Goal: Task Accomplishment & Management: Manage account settings

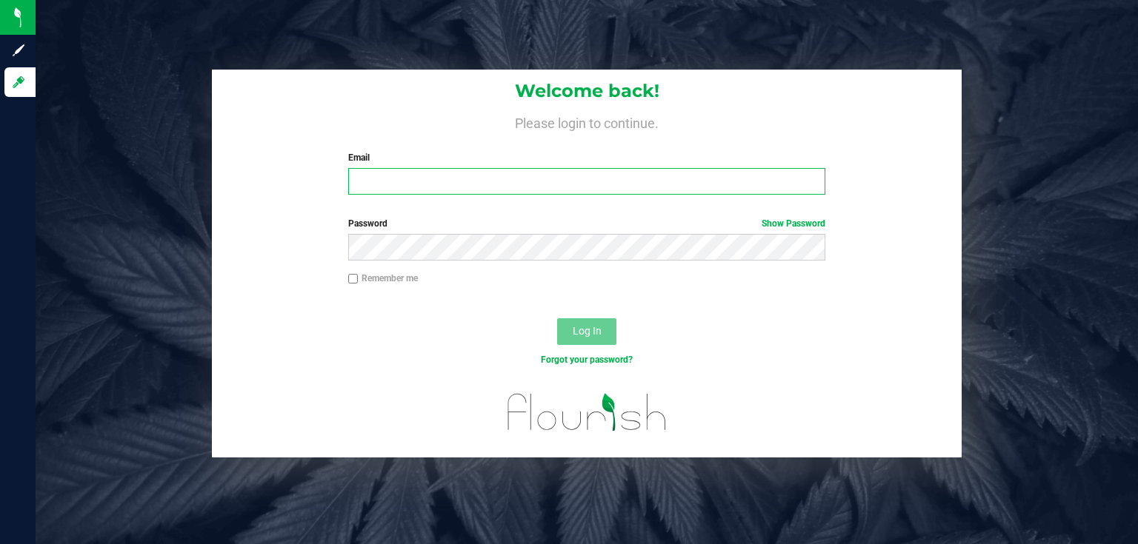
click at [584, 190] on input "Email" at bounding box center [587, 181] width 478 height 27
type input "rmatos@liveparallel.com"
click at [557, 318] on button "Log In" at bounding box center [586, 331] width 59 height 27
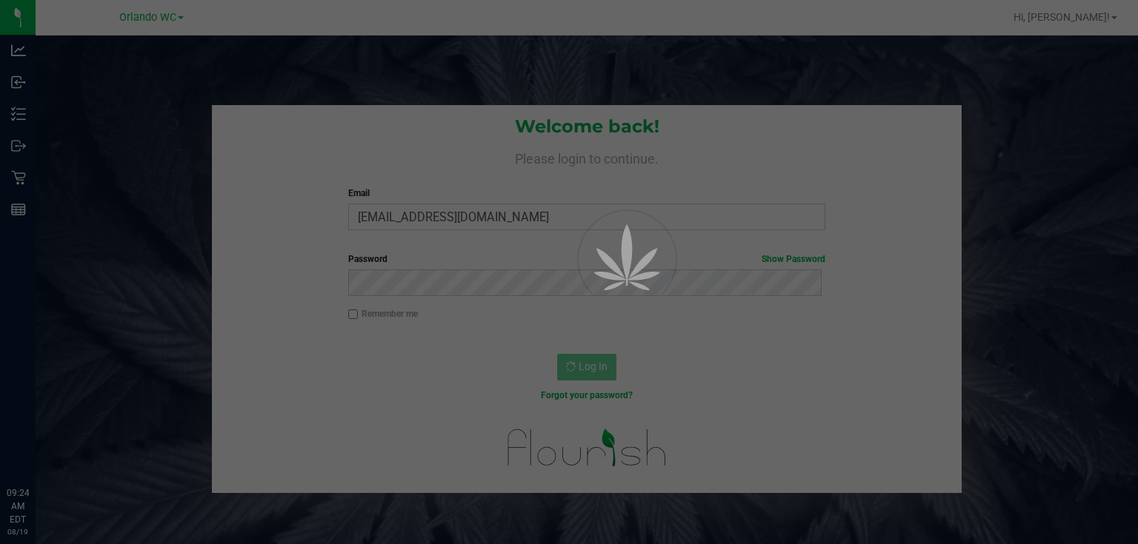
click at [1004, 170] on div at bounding box center [569, 272] width 1138 height 544
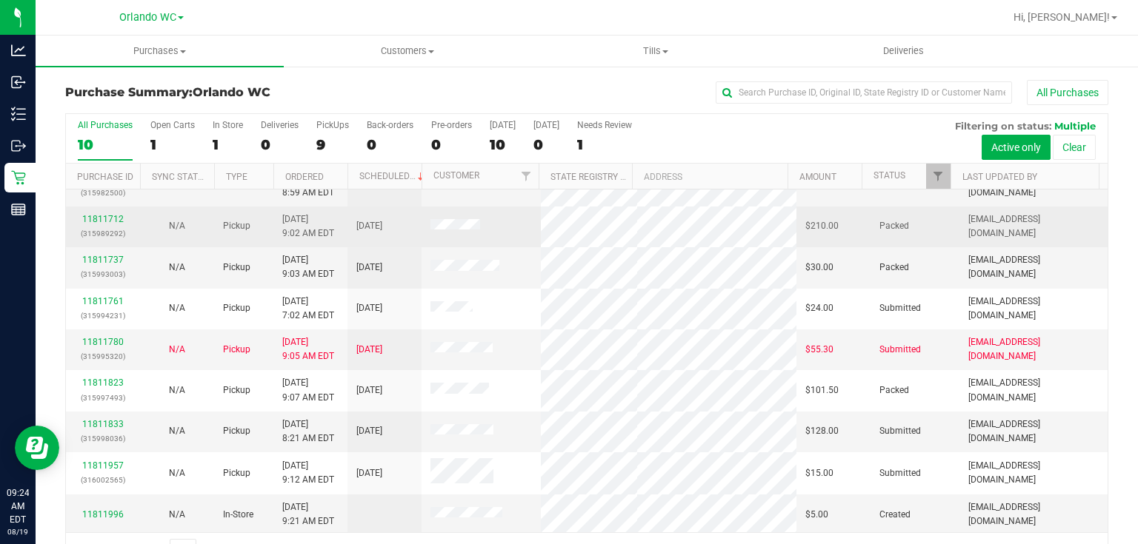
scroll to position [38, 0]
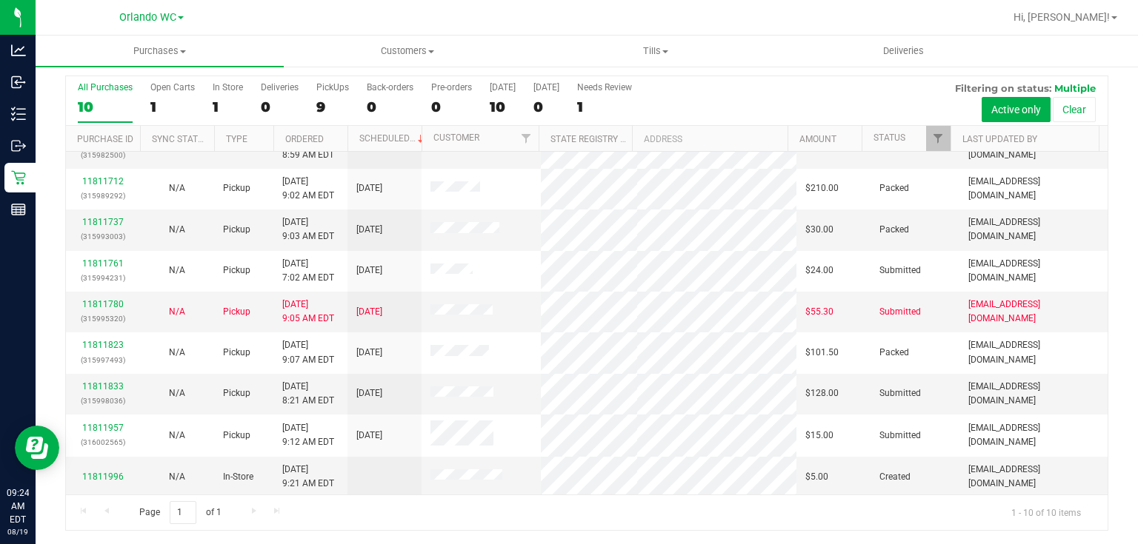
click at [554, 522] on div "Page 1 of 1 1 - 10 of 10 items" at bounding box center [586, 513] width 1041 height 36
click at [317, 130] on th "Ordered" at bounding box center [310, 139] width 74 height 26
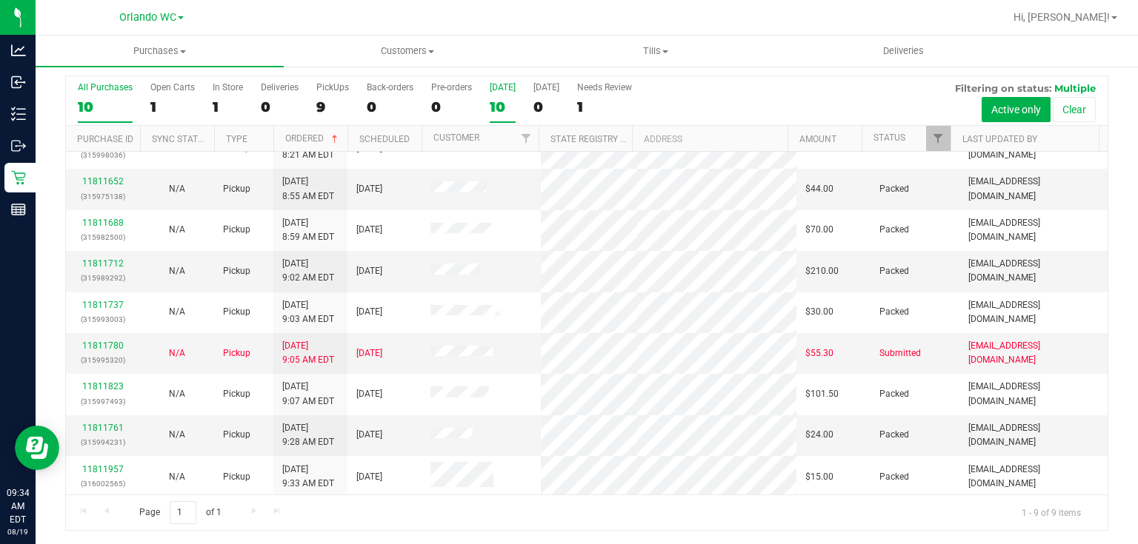
scroll to position [0, 0]
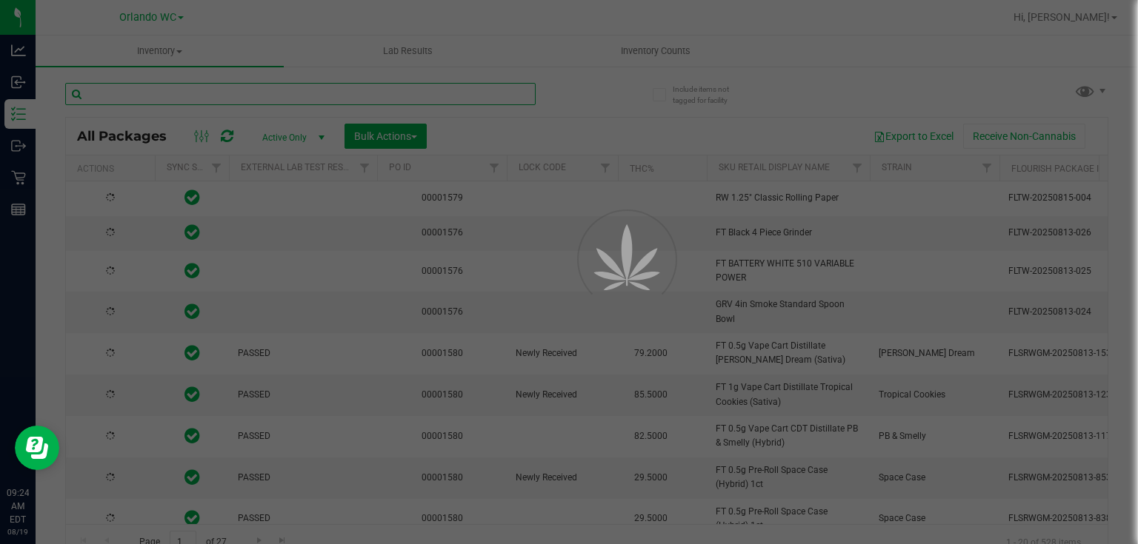
click at [296, 97] on input "text" at bounding box center [300, 94] width 470 height 22
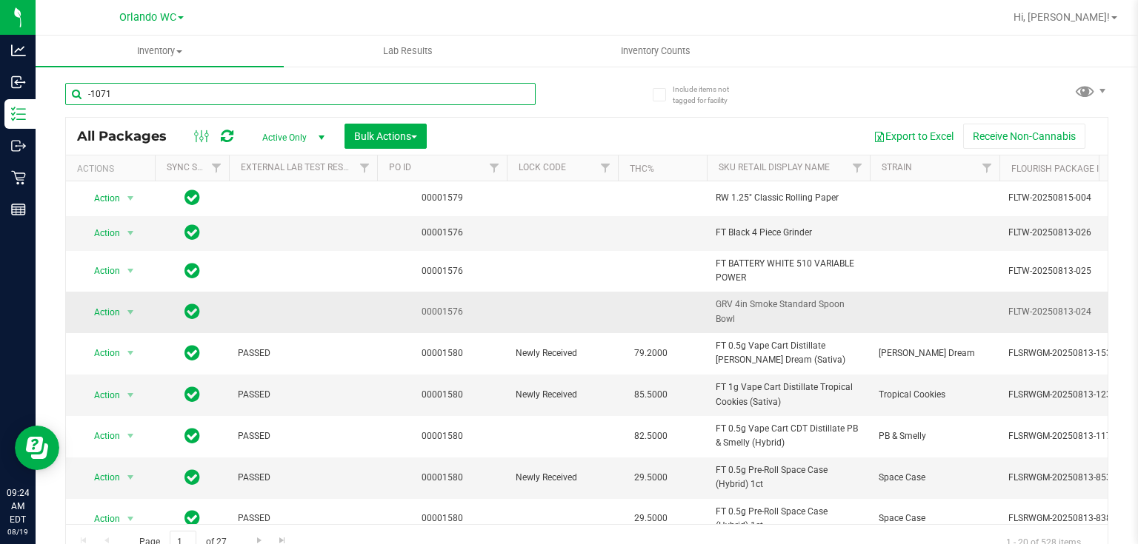
type input "-1071"
click at [476, 295] on td "00001576" at bounding box center [442, 312] width 130 height 41
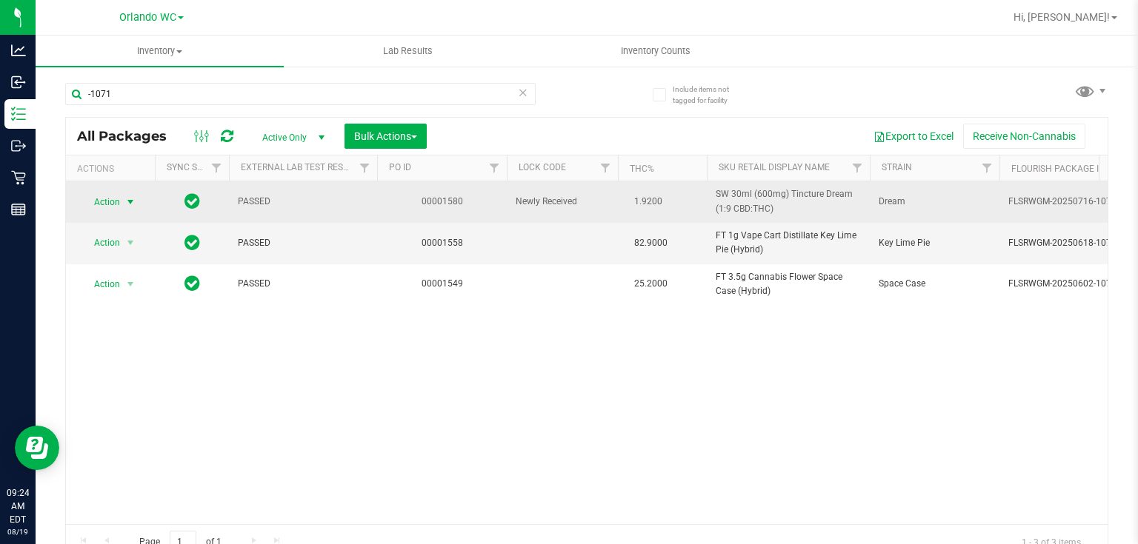
click at [104, 200] on span "Action" at bounding box center [101, 202] width 40 height 21
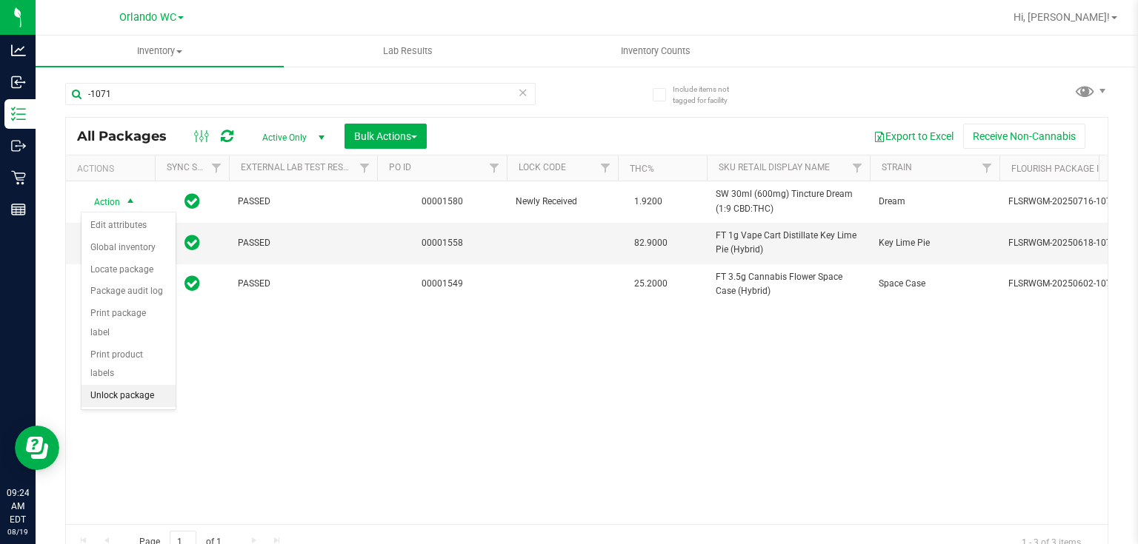
click at [127, 385] on li "Unlock package" at bounding box center [128, 396] width 94 height 22
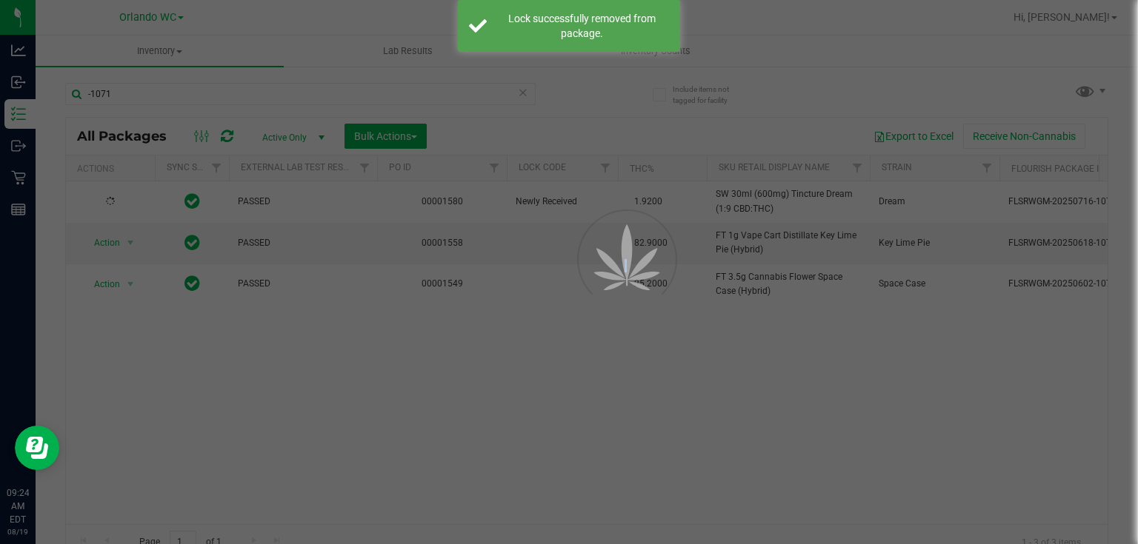
click at [507, 384] on div at bounding box center [569, 272] width 1138 height 544
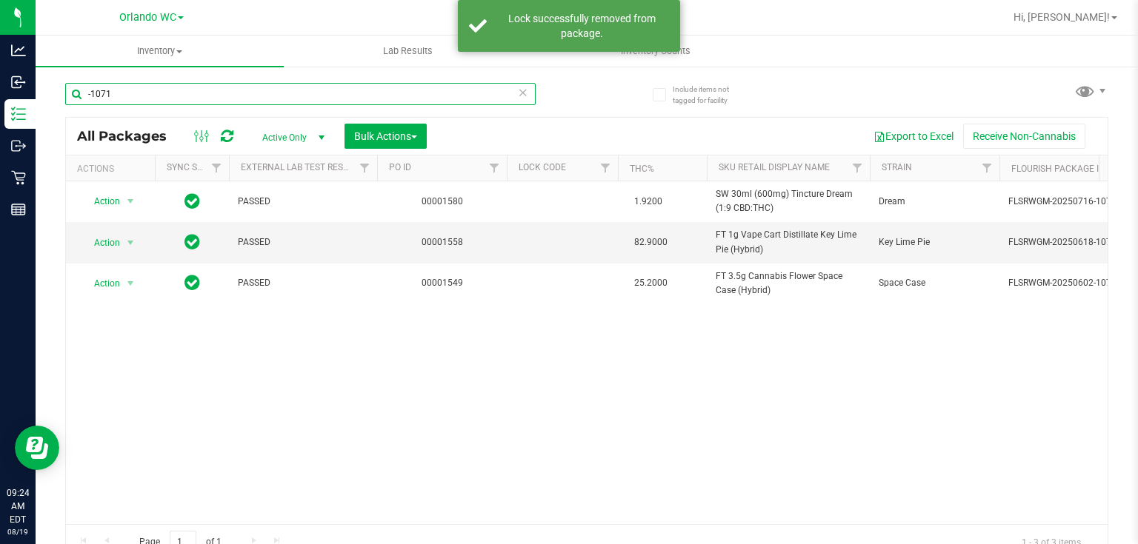
click at [507, 92] on input "-1071" at bounding box center [300, 94] width 470 height 22
click at [518, 92] on icon at bounding box center [523, 92] width 10 height 18
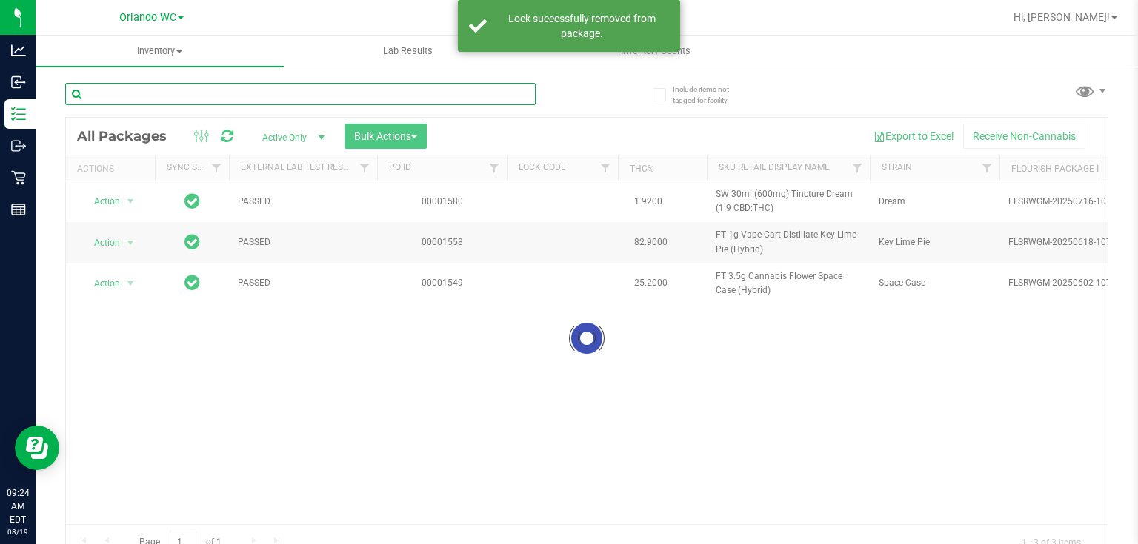
click at [119, 93] on input "text" at bounding box center [300, 94] width 470 height 22
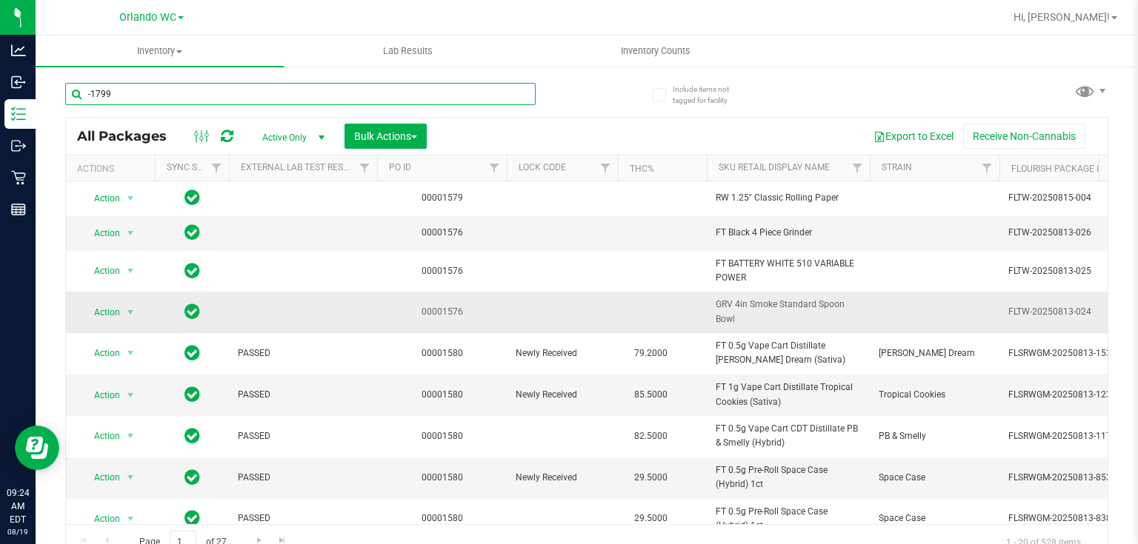
type input "-1799"
click at [550, 317] on td at bounding box center [562, 312] width 111 height 41
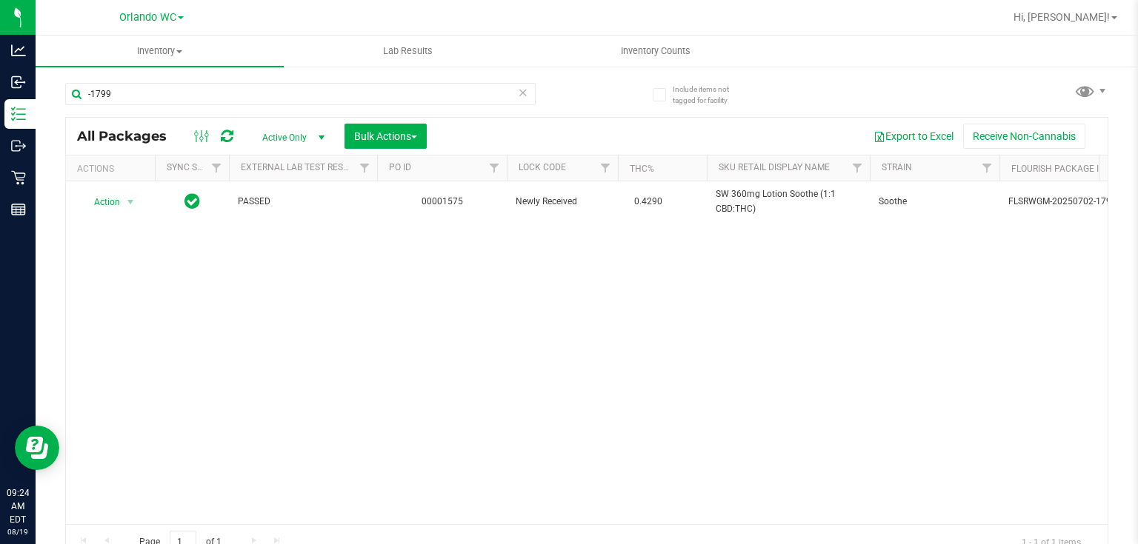
click at [524, 312] on div "Action Action Edit attributes Global inventory Locate package Package audit log…" at bounding box center [586, 352] width 1041 height 343
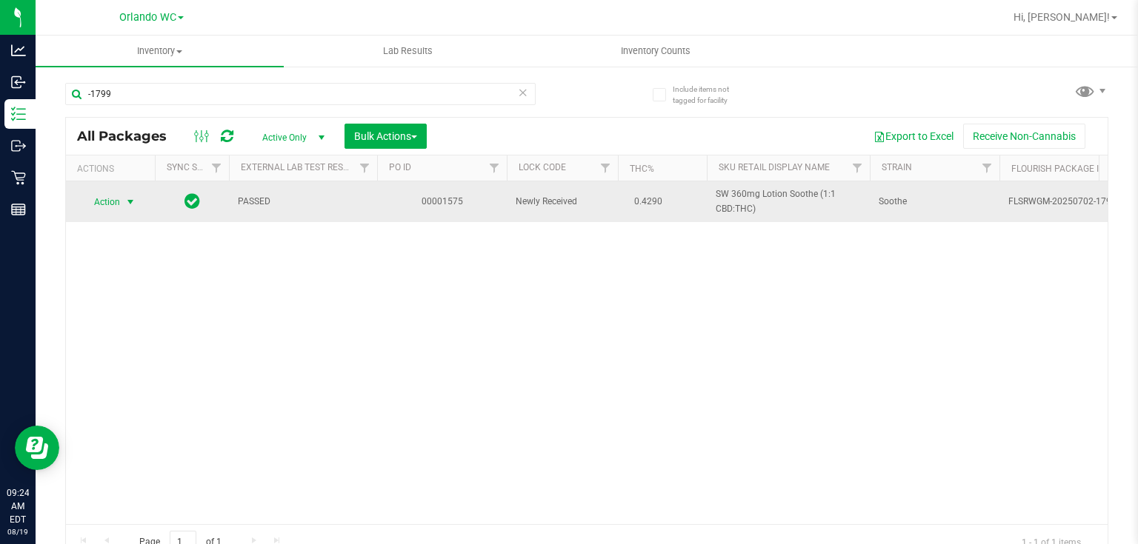
click at [110, 196] on span "Action" at bounding box center [101, 202] width 40 height 21
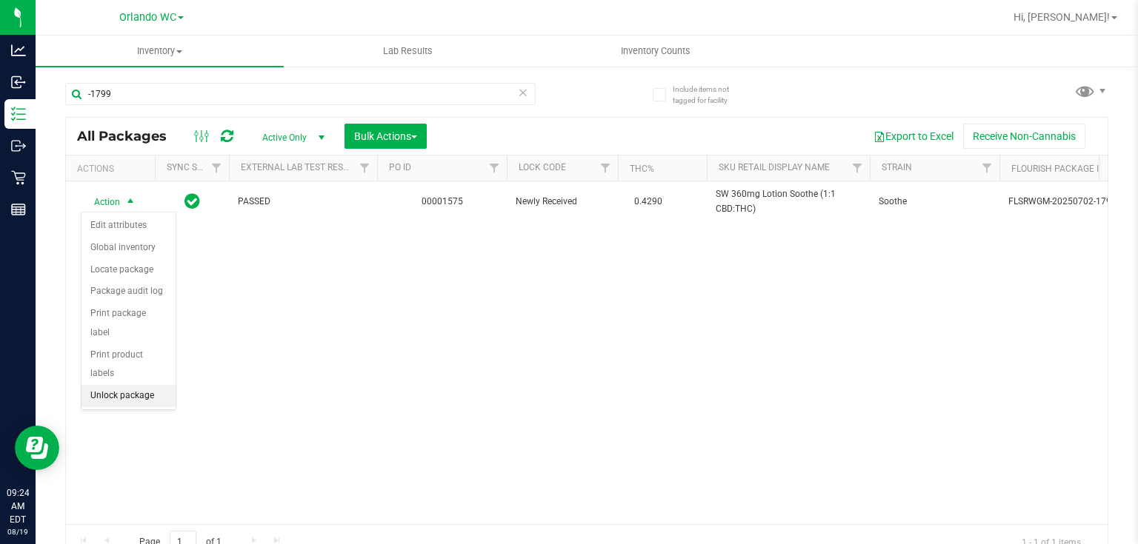
click at [121, 385] on li "Unlock package" at bounding box center [128, 396] width 94 height 22
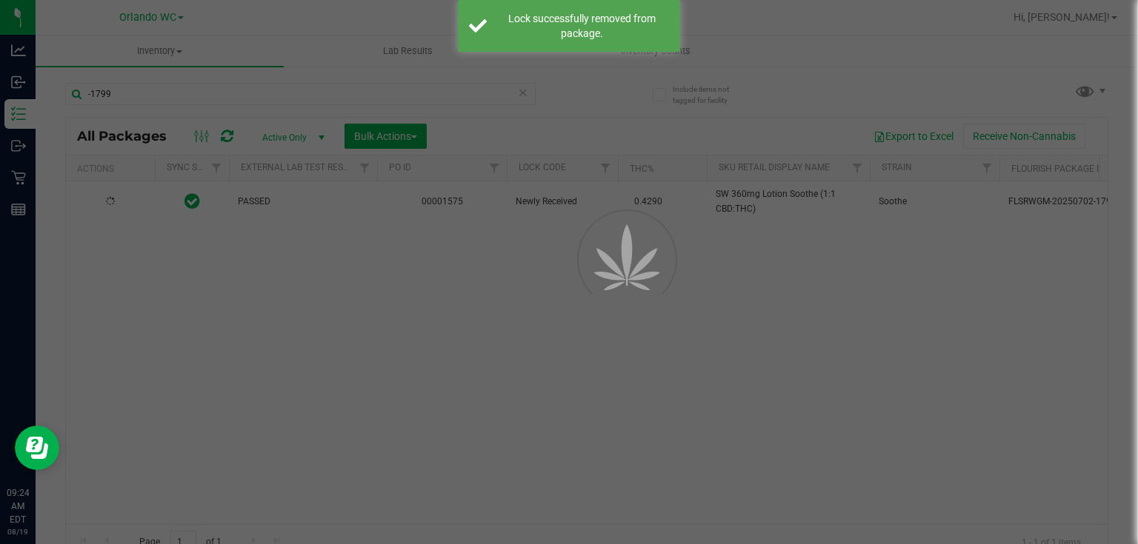
click at [484, 346] on div "Inventory All packages All inventory Waste log Create inventory Lab Results Inv…" at bounding box center [587, 290] width 1102 height 509
drag, startPoint x: 471, startPoint y: 356, endPoint x: 427, endPoint y: 188, distance: 173.2
click at [471, 353] on div at bounding box center [569, 272] width 1138 height 544
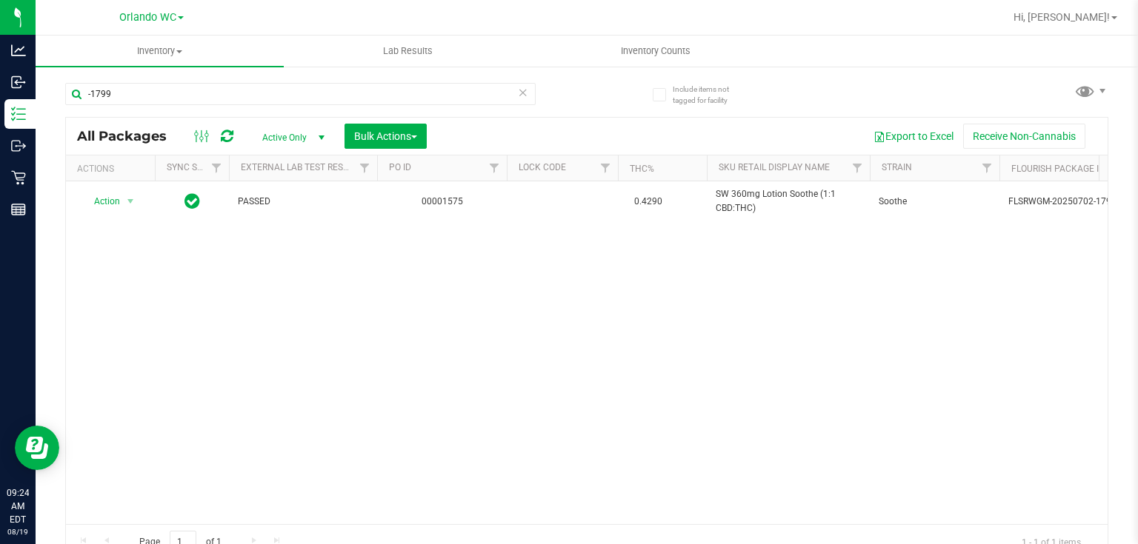
click at [578, 453] on div "Action Action Adjust qty Create package Edit attributes Global inventory Locate…" at bounding box center [586, 352] width 1041 height 343
click at [130, 101] on input "-1799" at bounding box center [300, 94] width 470 height 22
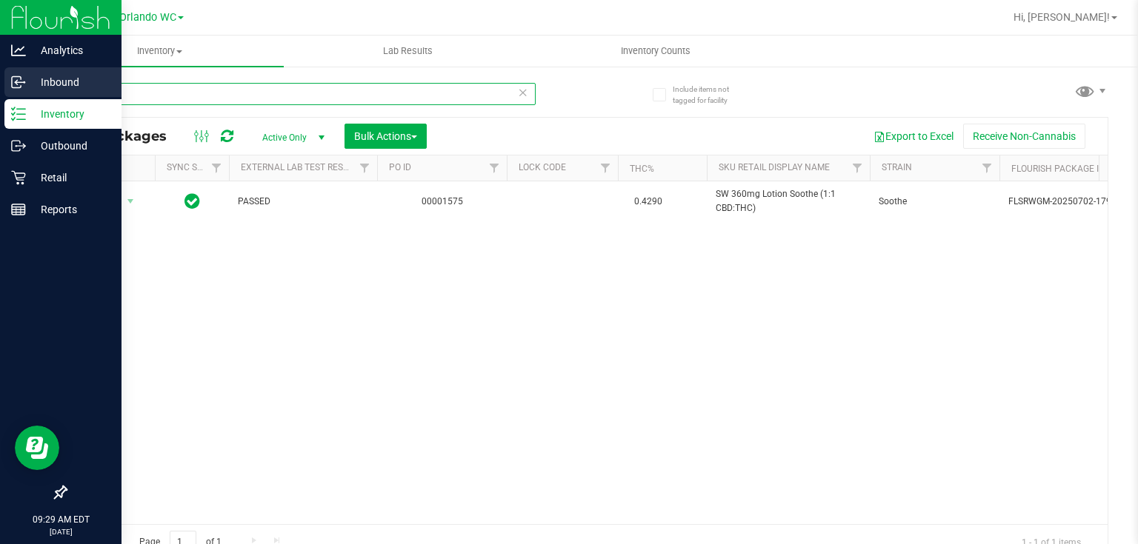
drag, startPoint x: 113, startPoint y: 95, endPoint x: 0, endPoint y: 95, distance: 112.6
click at [0, 95] on div "Analytics Inbound Inventory Outbound Retail Reports 09:29 AM EDT 08/19/2025 08/…" at bounding box center [569, 272] width 1138 height 544
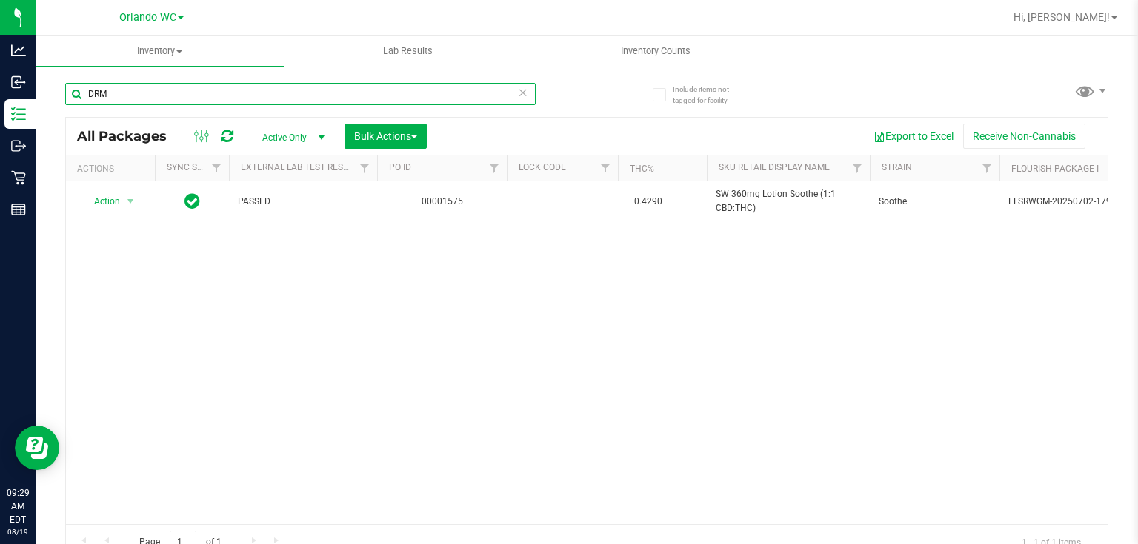
type input "DRM"
click at [480, 264] on div "Action Action Adjust qty Create package Edit attributes Global inventory Locate…" at bounding box center [586, 352] width 1041 height 343
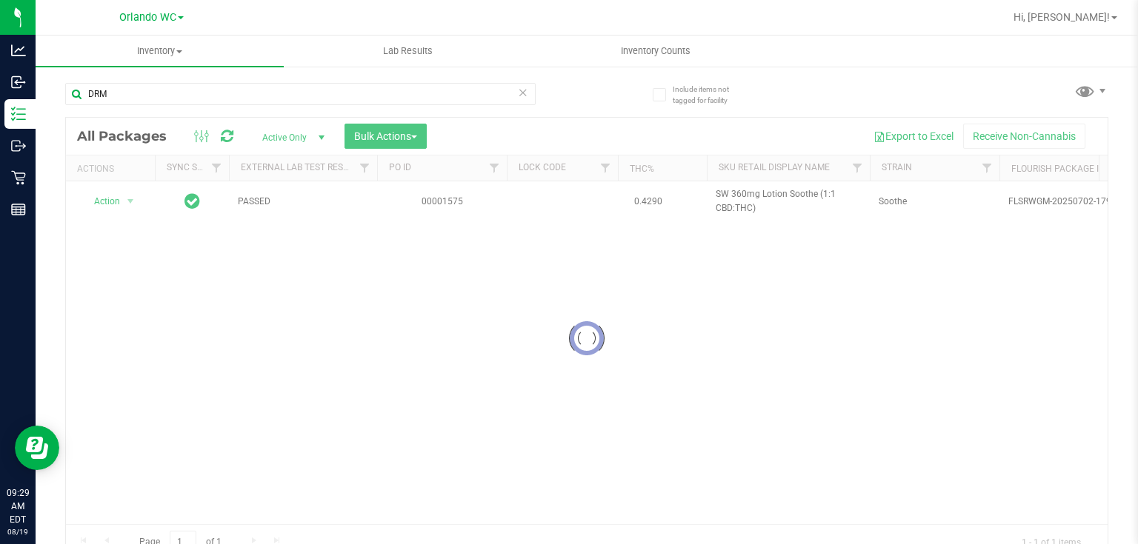
click at [516, 334] on div at bounding box center [586, 339] width 1041 height 442
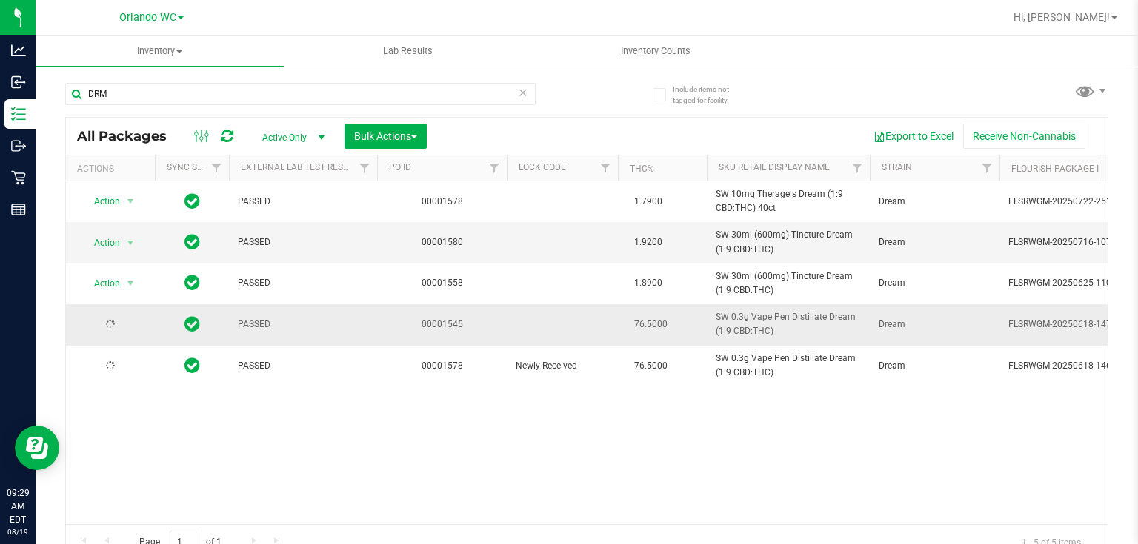
click at [683, 327] on td "76.5000" at bounding box center [662, 324] width 89 height 41
click at [841, 304] on td "SW 0.3g Vape Pen Distillate Dream (1:9 CBD:THC)" at bounding box center [788, 324] width 163 height 41
click at [625, 418] on div "Action Action Adjust qty Create package Edit attributes Global inventory Locate…" at bounding box center [586, 352] width 1041 height 343
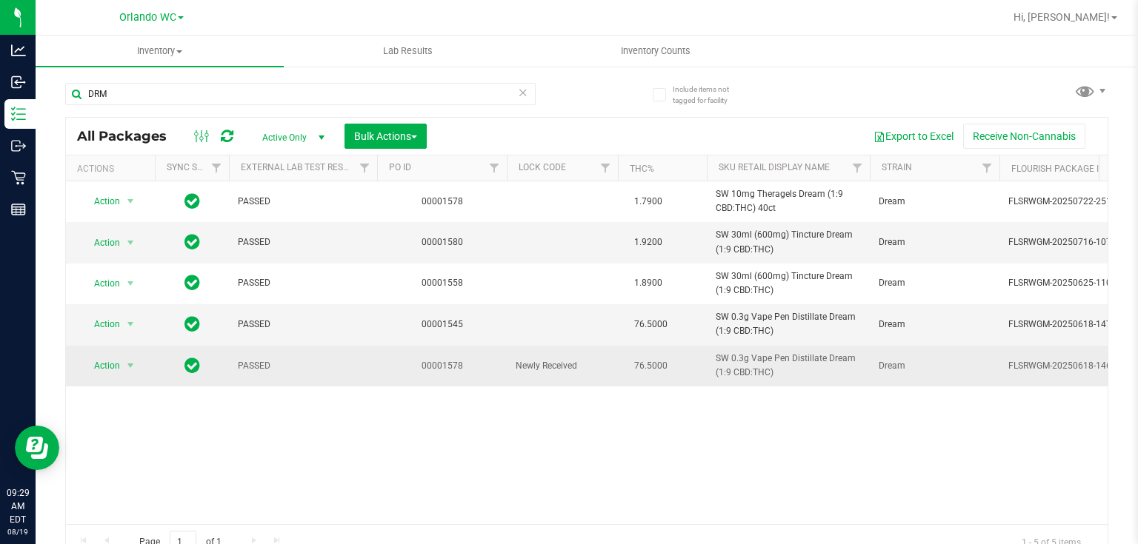
click at [627, 356] on span "76.5000" at bounding box center [651, 366] width 48 height 21
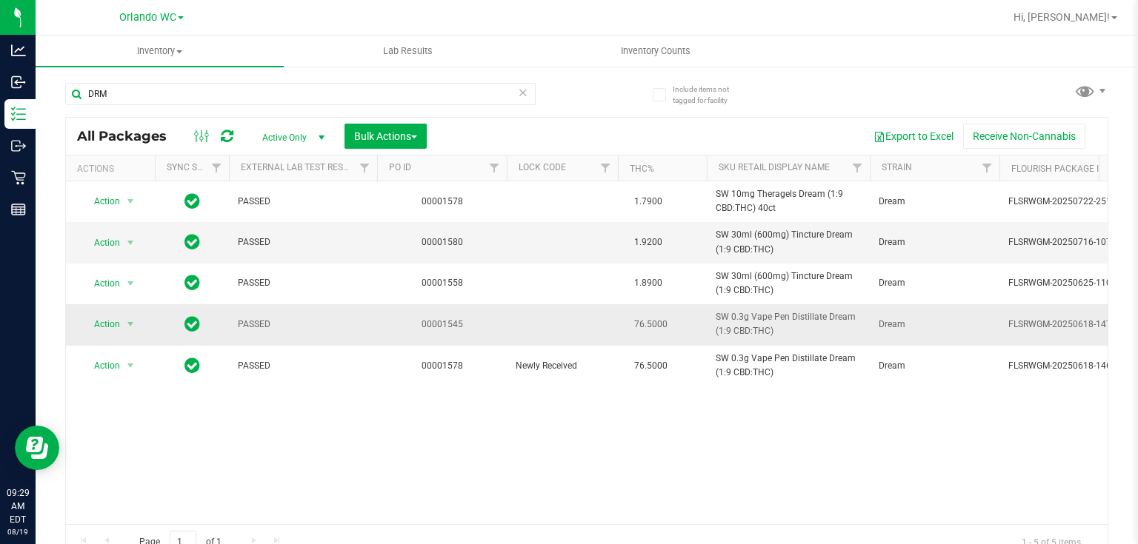
click at [570, 314] on td at bounding box center [562, 324] width 111 height 41
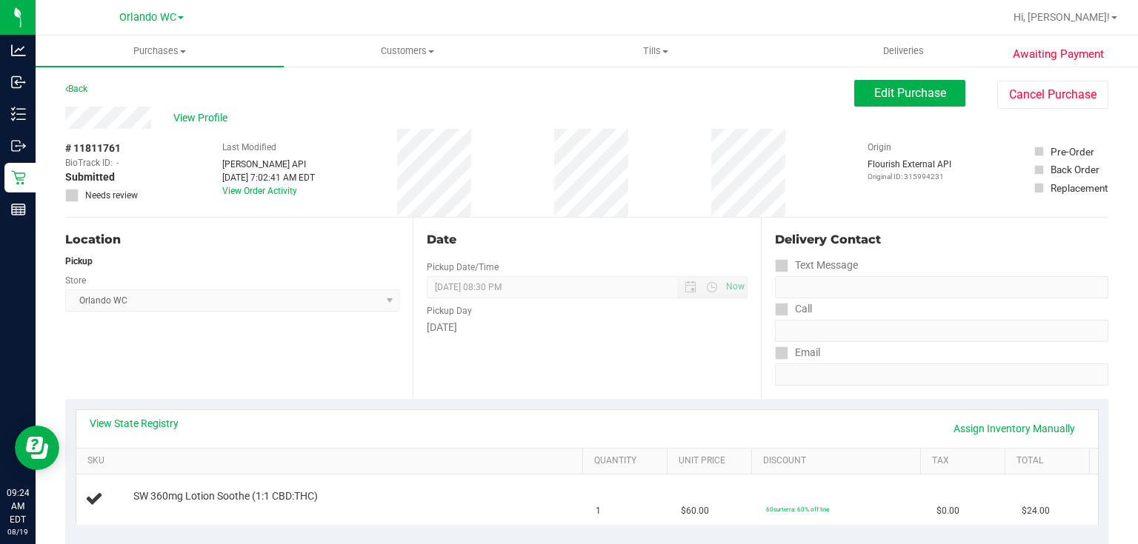
click at [433, 386] on div "Date Pickup Date/Time 08/19/2025 Now 08/19/2025 08:30 PM Now Pickup Day Tuesday" at bounding box center [586, 308] width 347 height 181
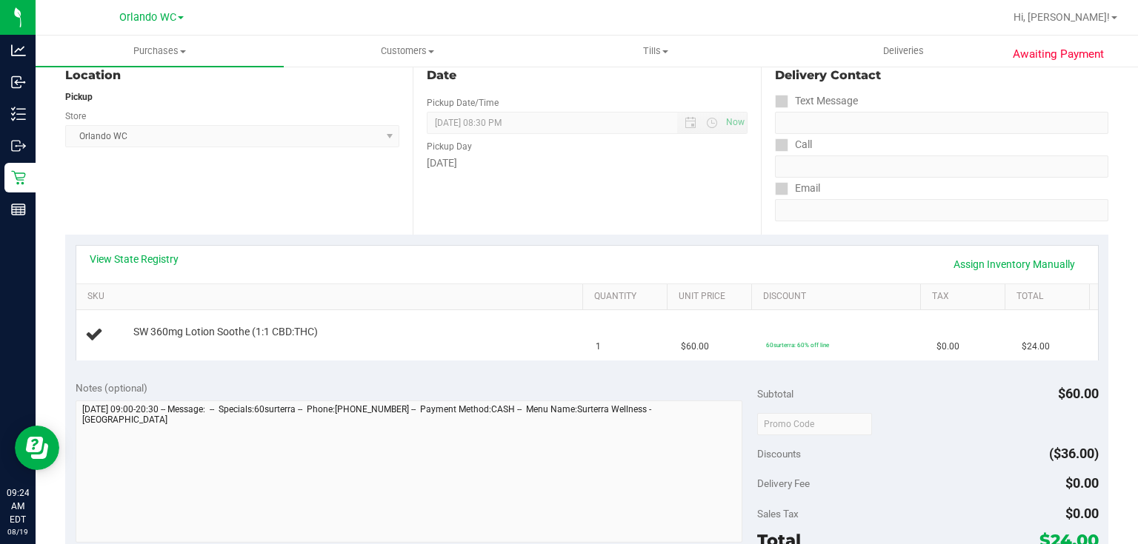
scroll to position [178, 0]
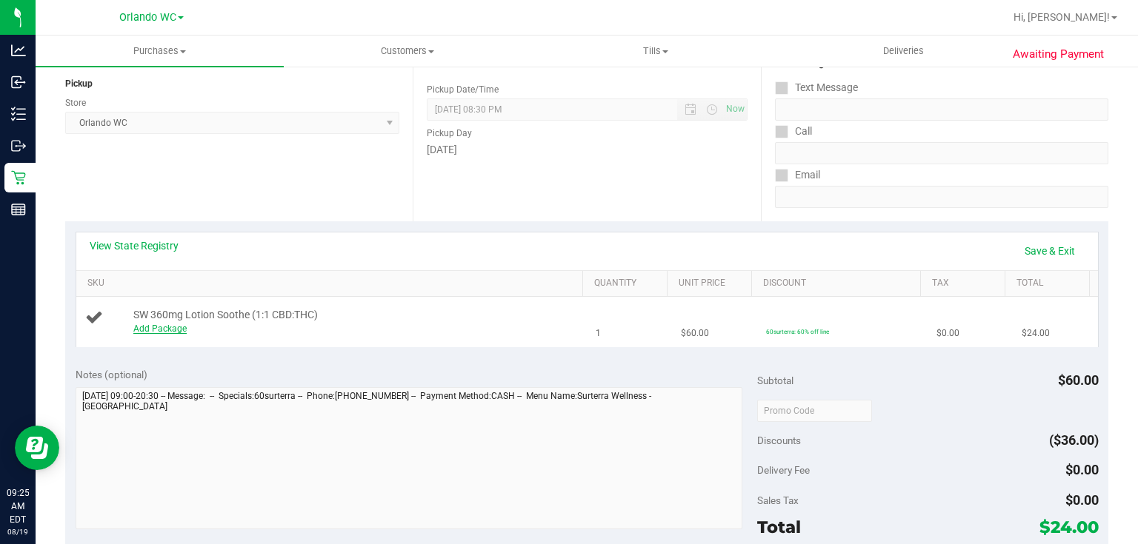
click at [170, 329] on link "Add Package" at bounding box center [159, 329] width 53 height 10
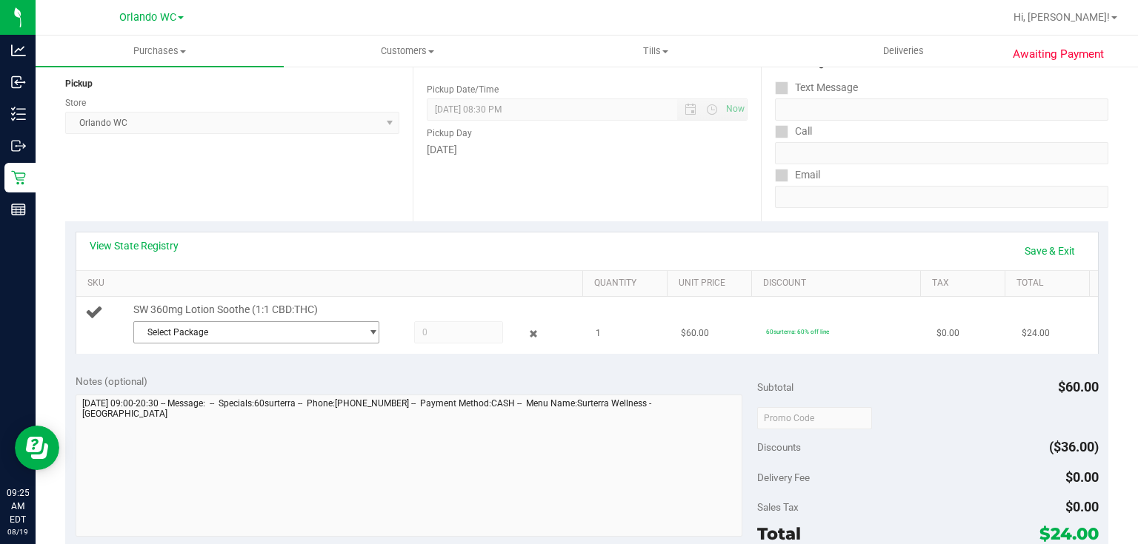
click at [367, 330] on span "select" at bounding box center [372, 333] width 11 height 12
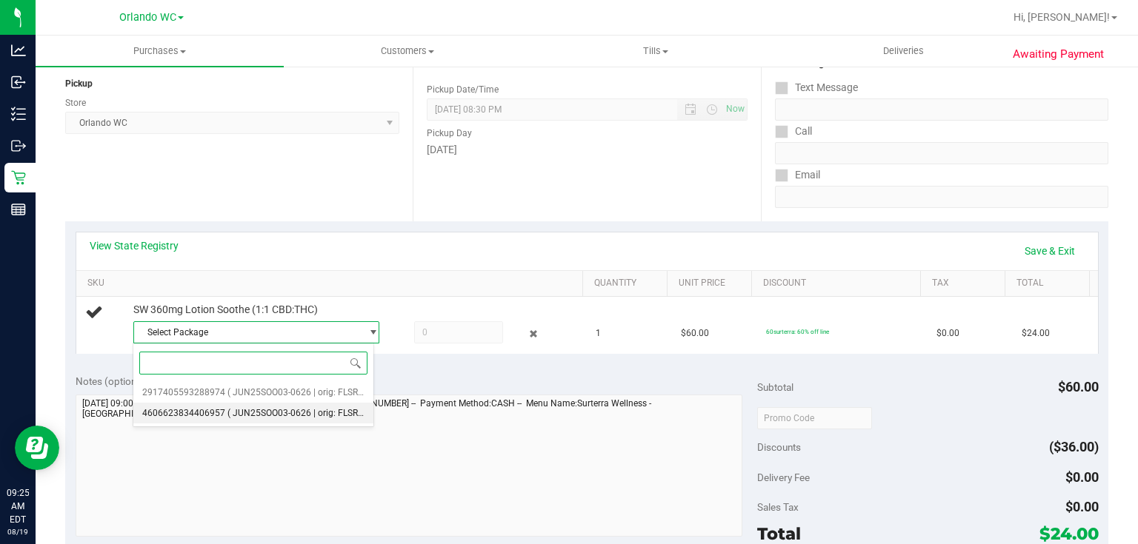
click at [288, 414] on span "( JUN25SOO03-0626 | orig: FLSRWGM-20250702-1799 )" at bounding box center [339, 413] width 224 height 10
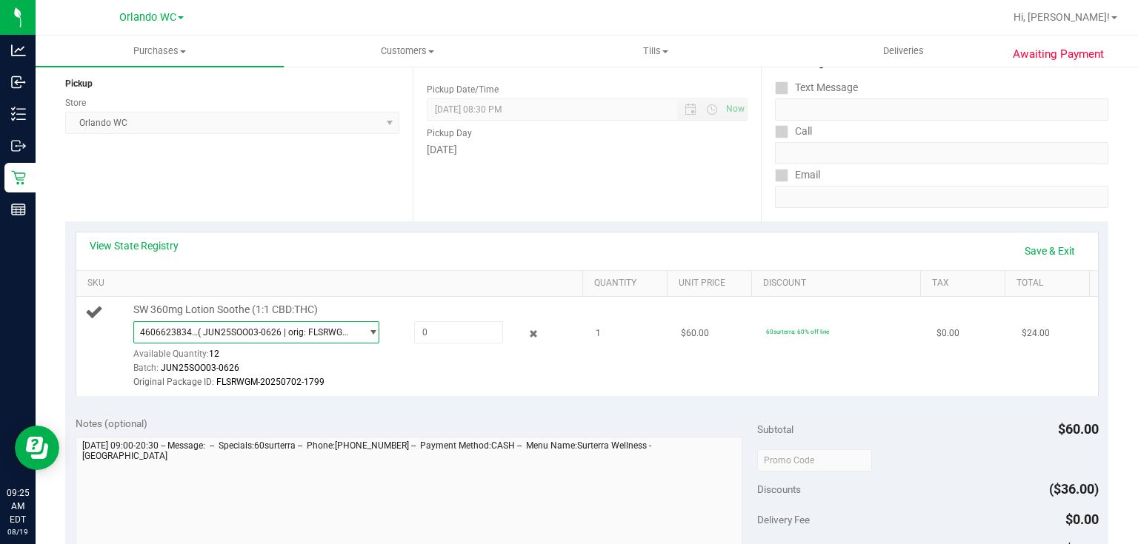
click at [329, 328] on span "( JUN25SOO03-0626 | orig: FLSRWGM-20250702-1799 )" at bounding box center [276, 332] width 156 height 10
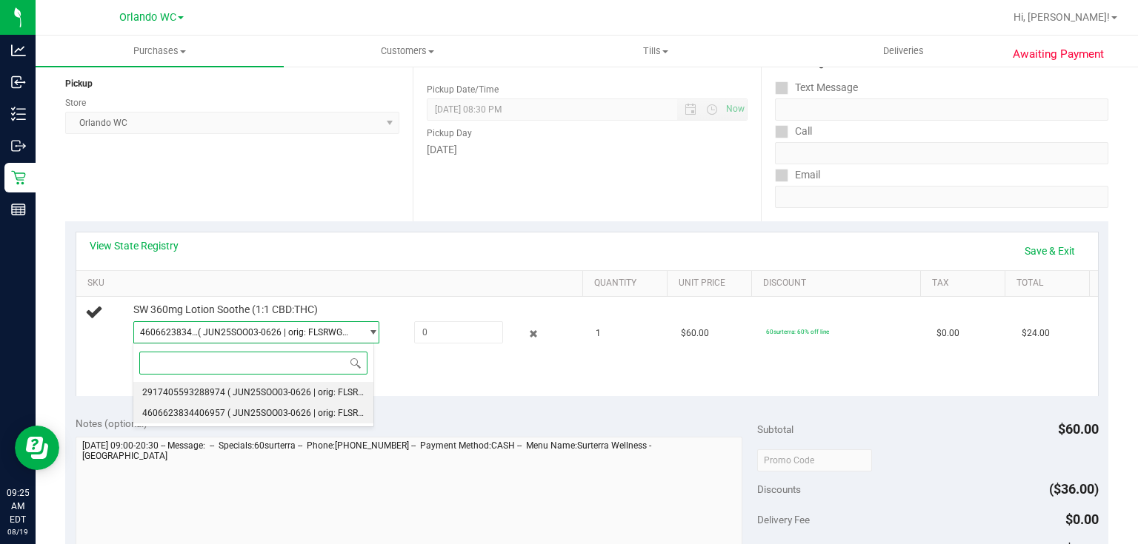
click at [286, 397] on span "( JUN25SOO03-0626 | orig: FLSRWGM-20250702-1848 )" at bounding box center [339, 392] width 224 height 10
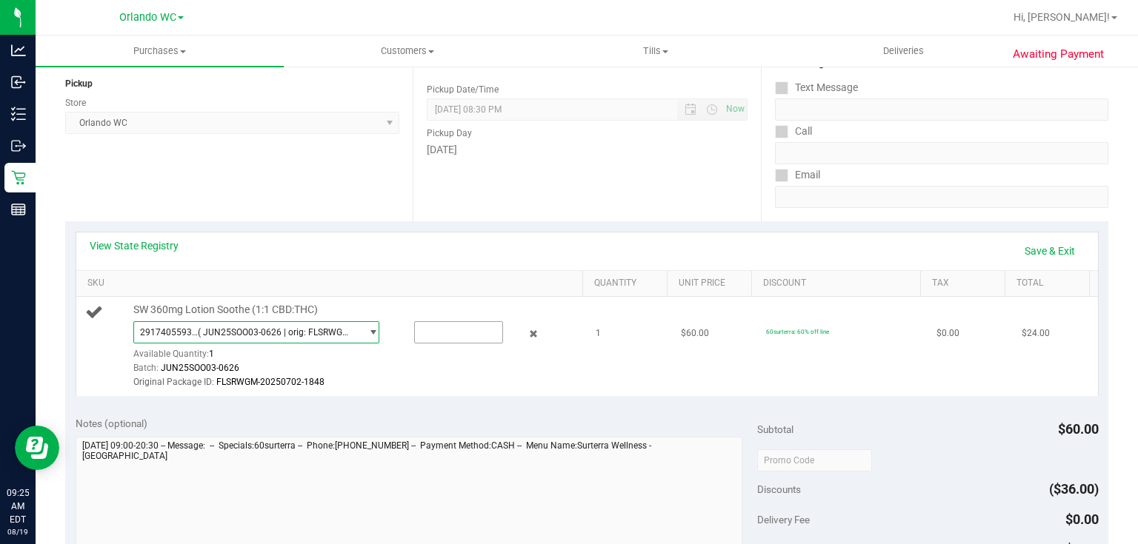
click at [441, 332] on input "text" at bounding box center [458, 332] width 87 height 21
type input "1"
click at [1066, 394] on td "$24.00" at bounding box center [1055, 346] width 85 height 99
type input "1.0000"
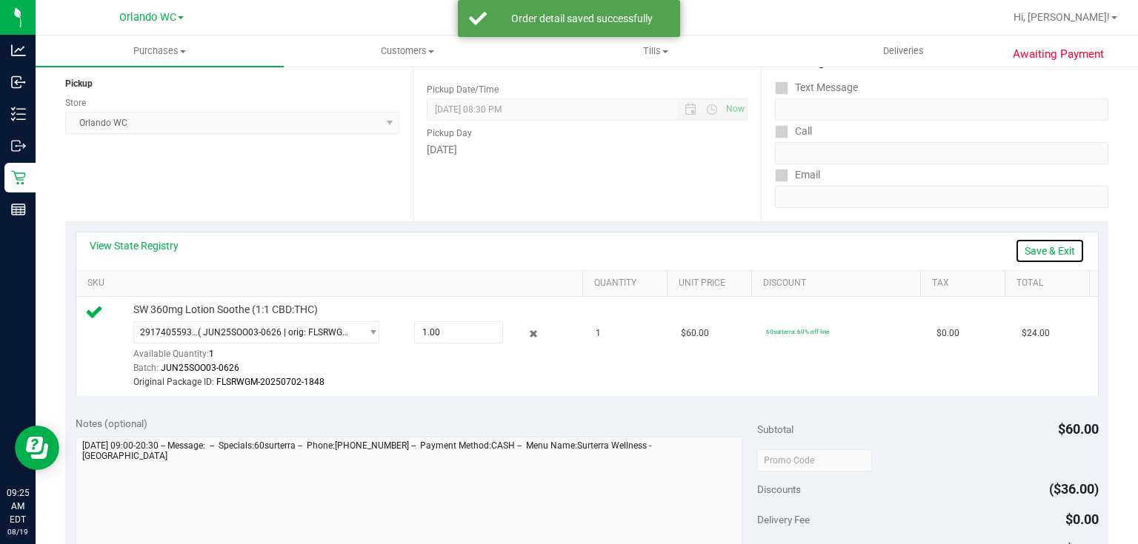
click at [1046, 246] on link "Save & Exit" at bounding box center [1050, 251] width 70 height 25
click at [1006, 420] on div "Subtotal $60.00" at bounding box center [927, 429] width 341 height 27
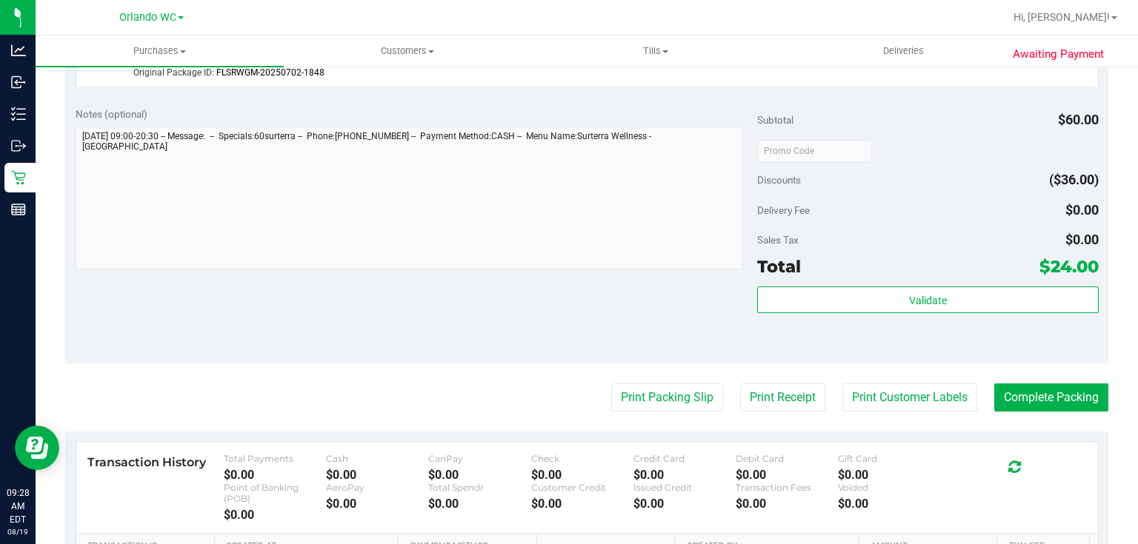
scroll to position [533, 0]
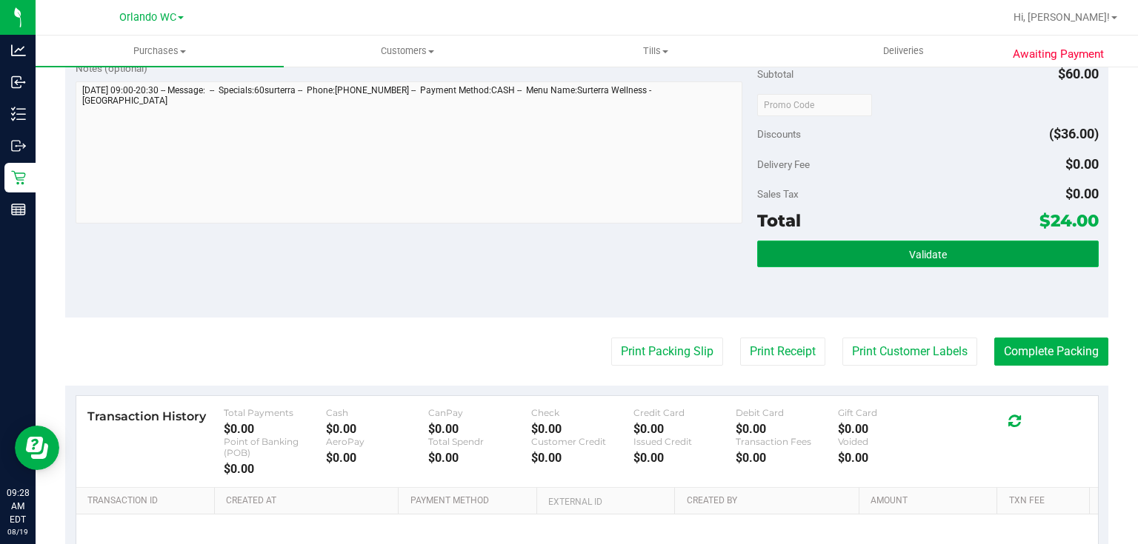
click at [910, 249] on span "Validate" at bounding box center [928, 255] width 38 height 12
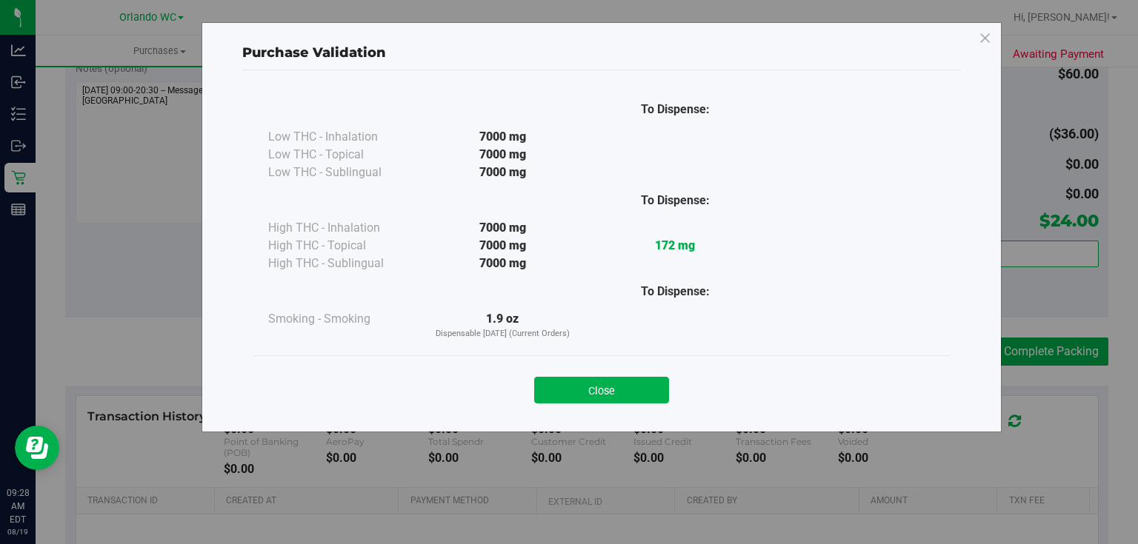
click at [681, 356] on div "Close" at bounding box center [601, 386] width 696 height 60
click at [627, 385] on button "Close" at bounding box center [601, 390] width 135 height 27
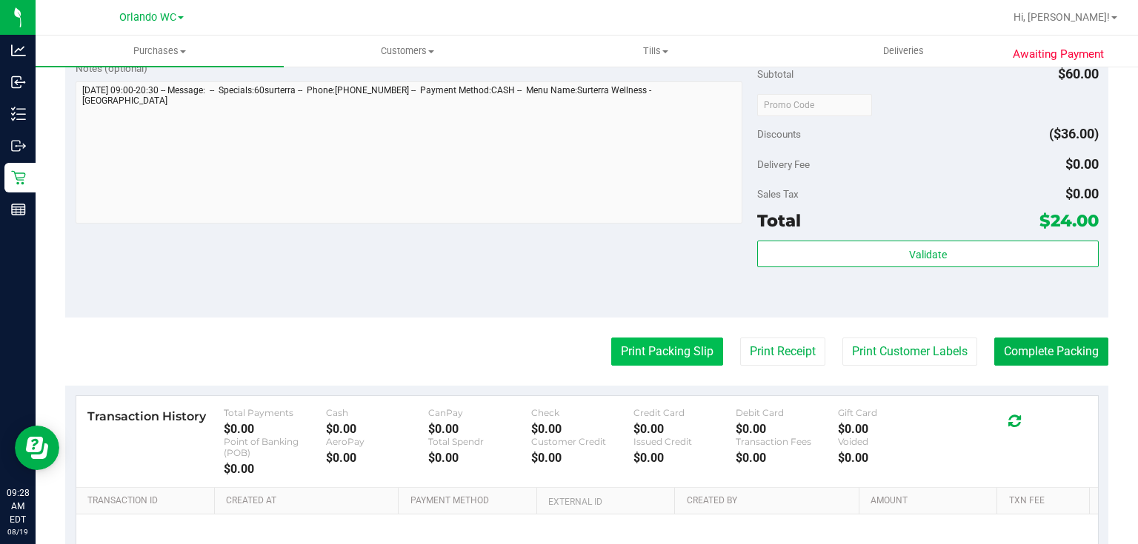
click at [674, 354] on button "Print Packing Slip" at bounding box center [667, 352] width 112 height 28
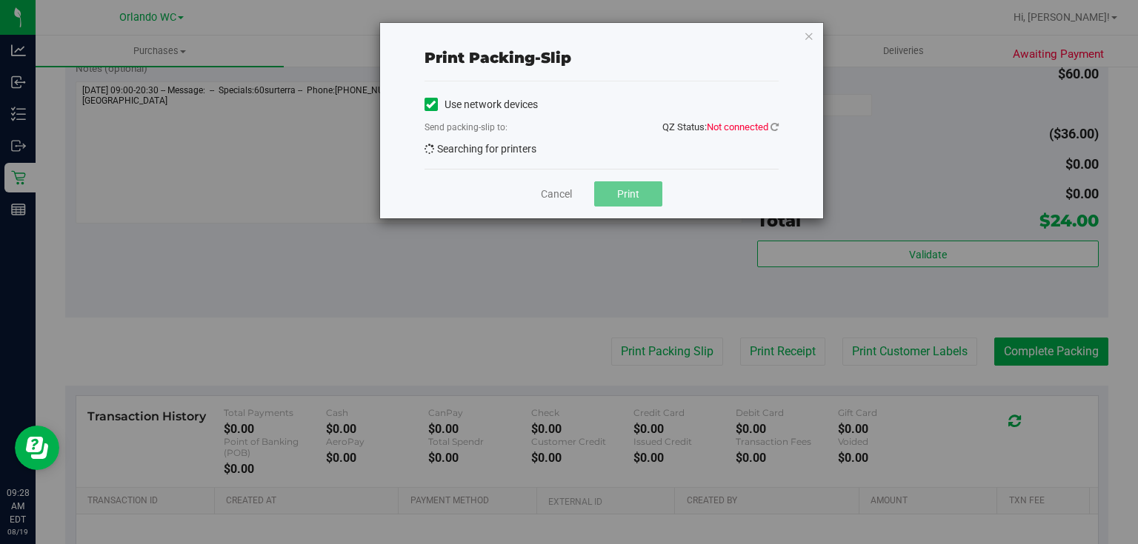
click at [596, 88] on div "Use network devices Send packing-slip to: QZ Status: Not connected Searching fo…" at bounding box center [601, 124] width 354 height 87
click at [469, 190] on div "Cancel Print" at bounding box center [601, 194] width 354 height 50
click at [553, 192] on link "Cancel" at bounding box center [556, 195] width 31 height 16
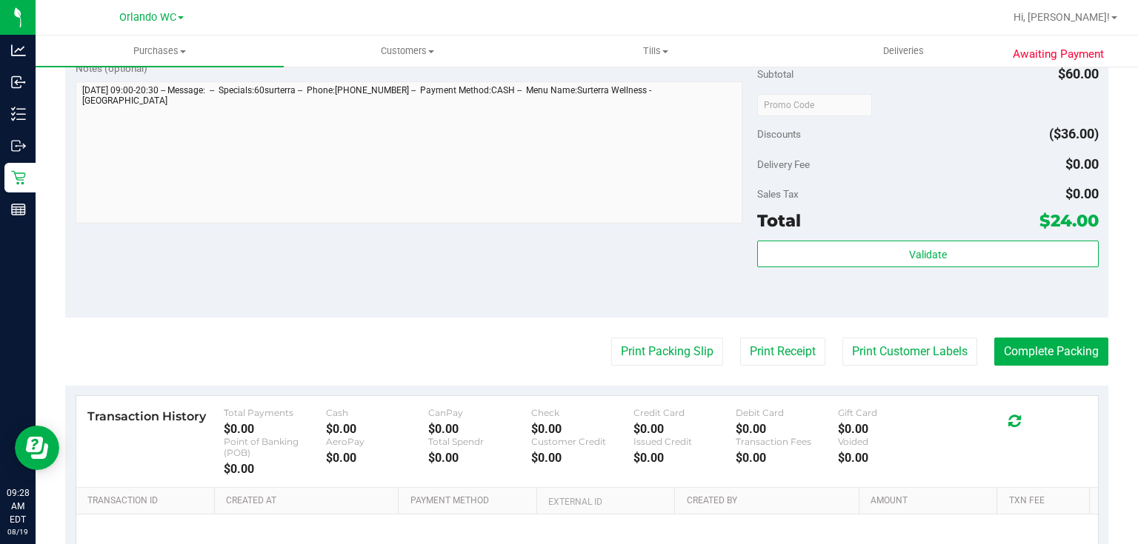
drag, startPoint x: 510, startPoint y: 251, endPoint x: 631, endPoint y: 310, distance: 135.2
click at [510, 252] on div "Notes (optional) Subtotal $60.00 Discounts ($36.00) Delivery Fee $0.00 Sales Ta…" at bounding box center [586, 184] width 1043 height 267
click at [667, 338] on button "Print Packing Slip" at bounding box center [667, 352] width 112 height 28
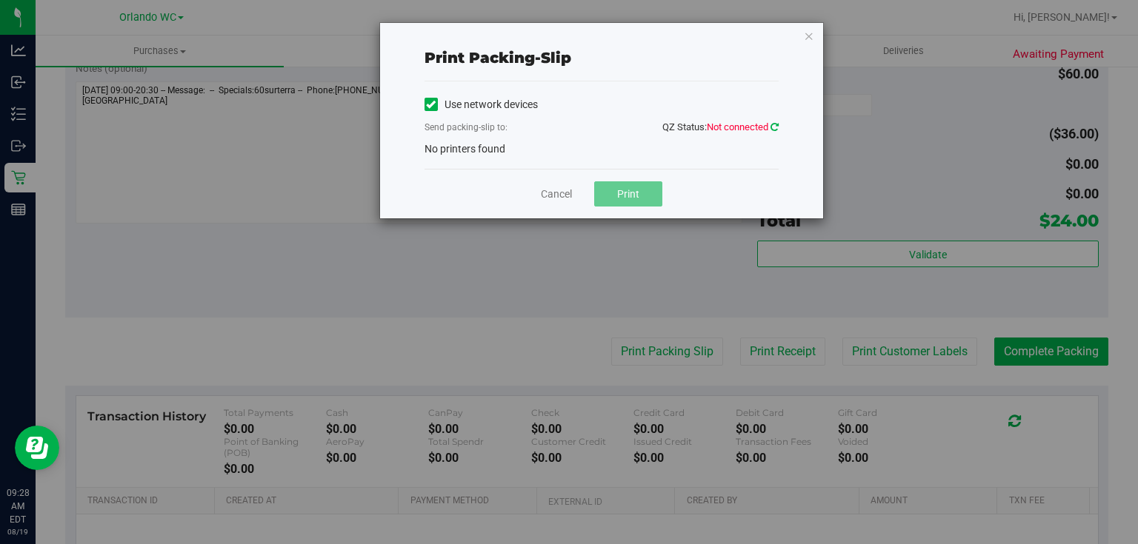
click at [776, 124] on icon at bounding box center [774, 127] width 8 height 10
click at [770, 126] on icon at bounding box center [774, 127] width 8 height 10
click at [568, 196] on link "Cancel" at bounding box center [556, 195] width 31 height 16
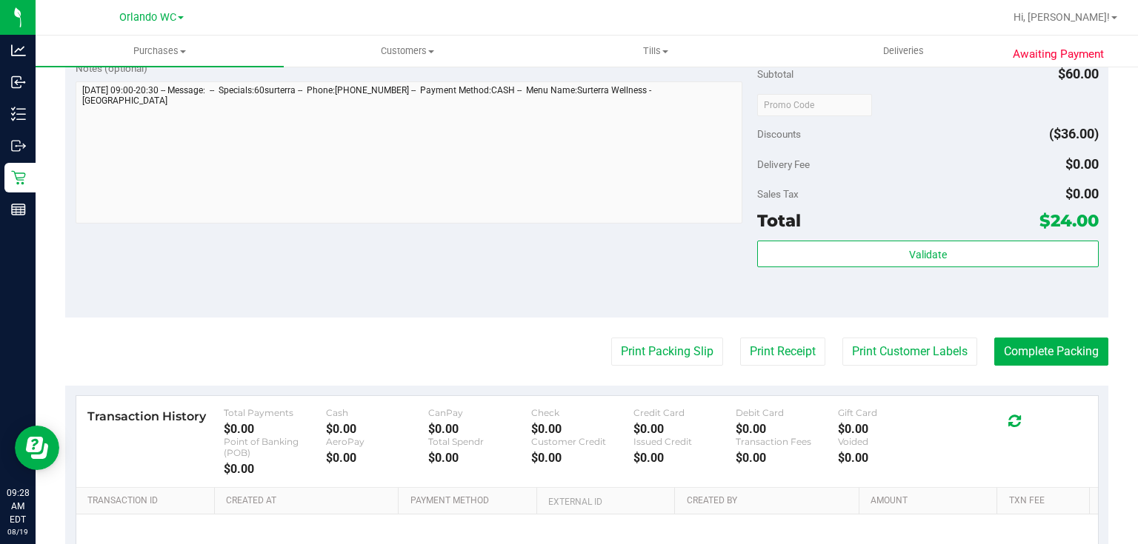
click at [557, 262] on div "Notes (optional) Subtotal $60.00 Discounts ($36.00) Delivery Fee $0.00 Sales Ta…" at bounding box center [586, 184] width 1043 height 267
click at [650, 353] on button "Print Packing Slip" at bounding box center [667, 352] width 112 height 28
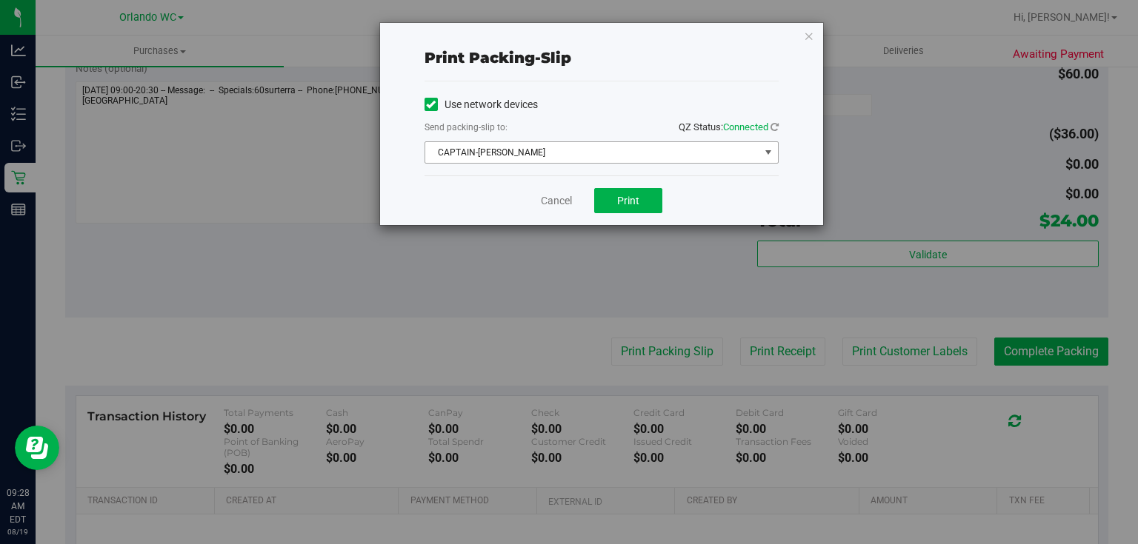
click at [526, 161] on span "CAPTAIN-KANGA" at bounding box center [592, 152] width 334 height 21
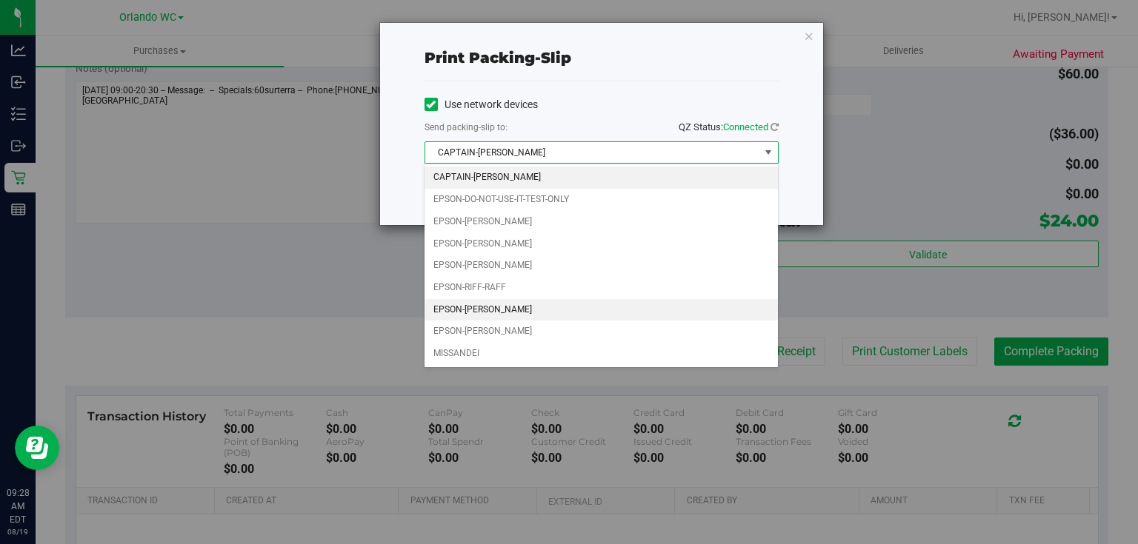
click at [496, 311] on li "EPSON-RODNEY-ATKINS" at bounding box center [600, 310] width 353 height 22
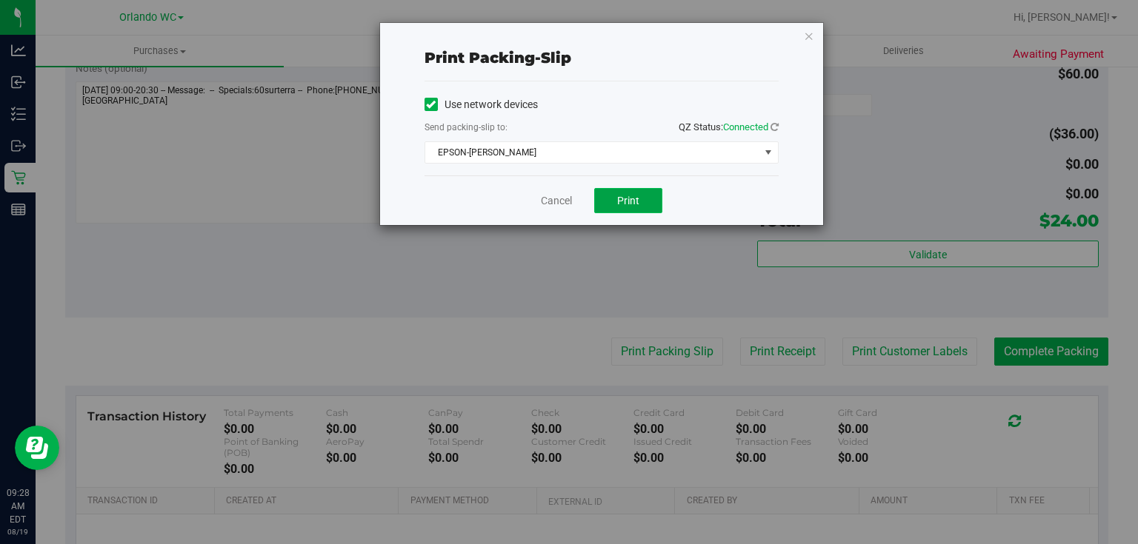
click at [617, 202] on span "Print" at bounding box center [628, 201] width 22 height 12
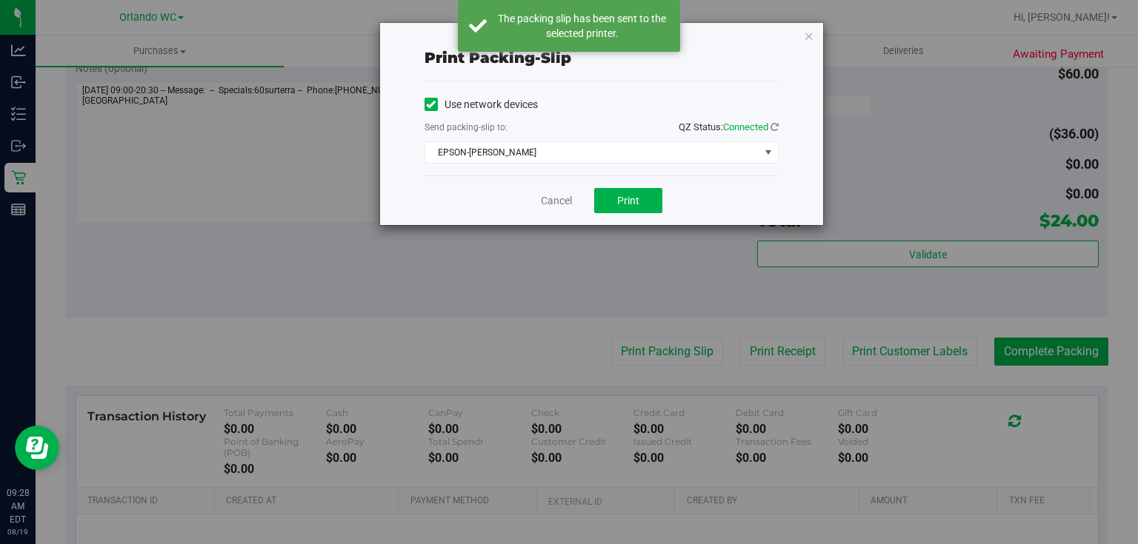
click at [575, 193] on div "Cancel Print" at bounding box center [601, 201] width 354 height 50
click at [553, 204] on link "Cancel" at bounding box center [556, 201] width 31 height 16
drag, startPoint x: 531, startPoint y: 276, endPoint x: 600, endPoint y: 216, distance: 91.3
click at [540, 261] on div "Notes (optional) Subtotal $60.00 Discounts ($36.00) Delivery Fee $0.00 Sales Ta…" at bounding box center [586, 184] width 1043 height 267
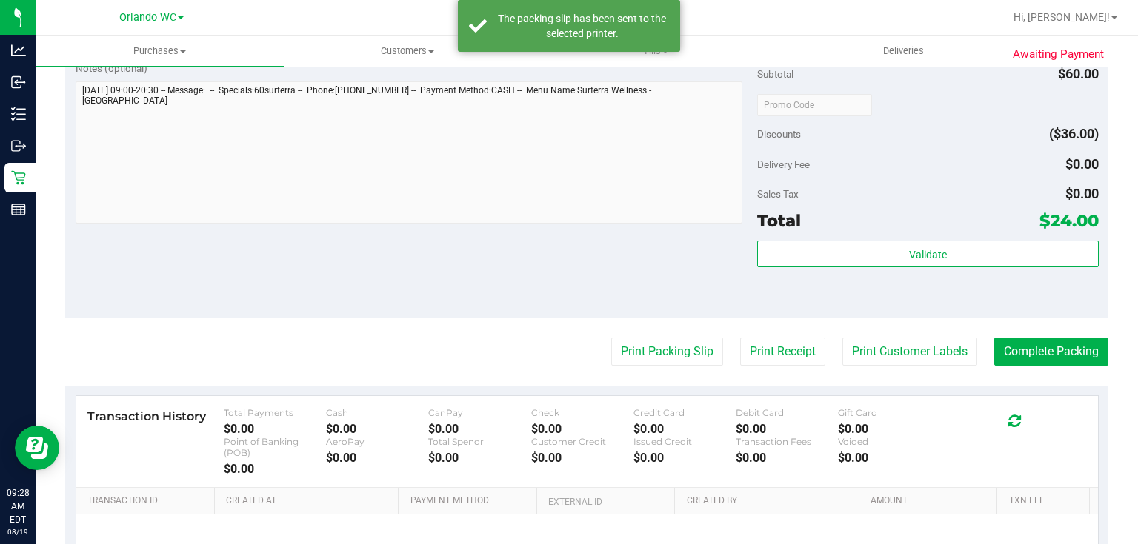
click at [865, 174] on div "Delivery Fee $0.00" at bounding box center [927, 164] width 341 height 27
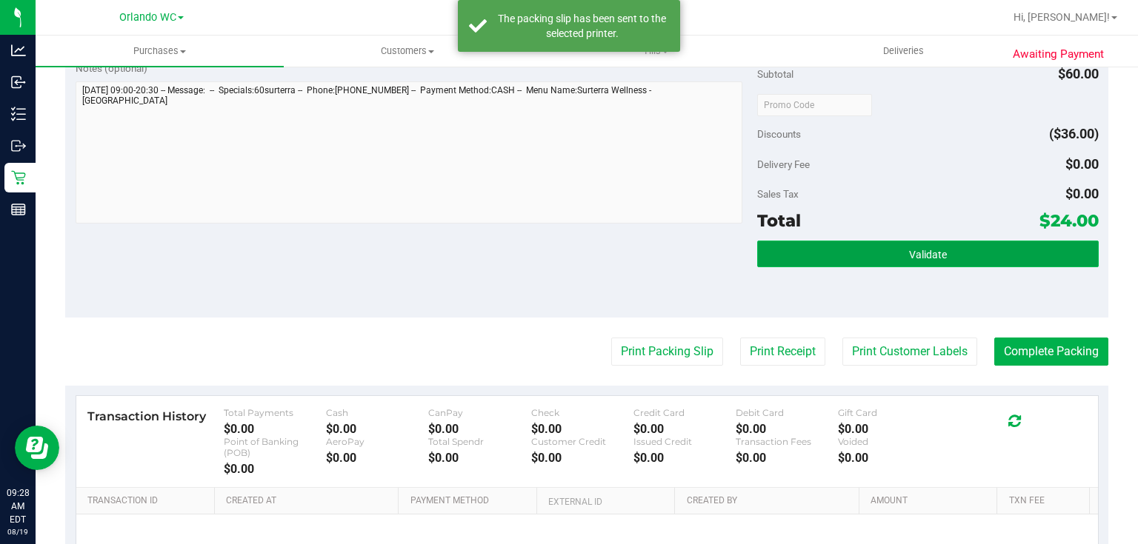
click at [915, 249] on span "Validate" at bounding box center [928, 255] width 38 height 12
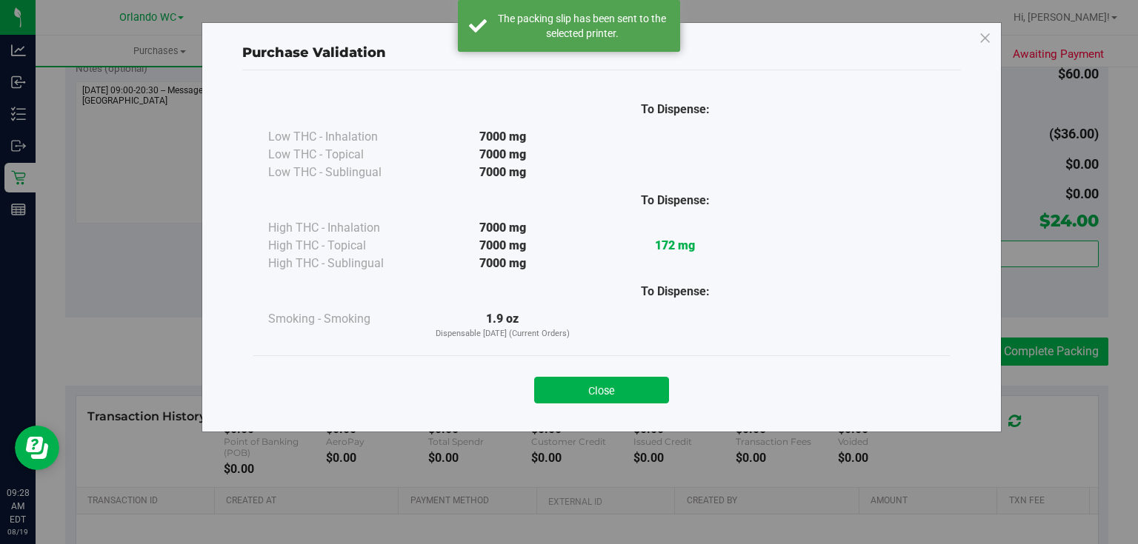
click at [1075, 355] on div "Purchase Validation To Dispense: Low THC - Inhalation 7000 mg" at bounding box center [574, 272] width 1149 height 544
click at [575, 388] on button "Close" at bounding box center [601, 390] width 135 height 27
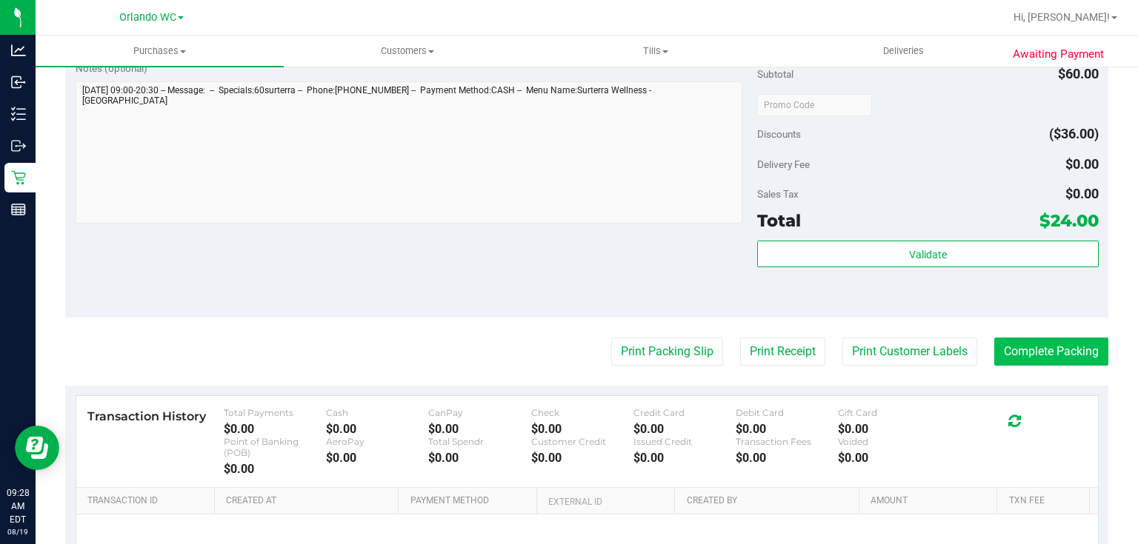
drag, startPoint x: 1062, startPoint y: 370, endPoint x: 1025, endPoint y: 336, distance: 50.8
click at [1062, 367] on purchase-details "Back Edit Purchase Cancel Purchase View Profile # 11811761 BioTrack ID: - Submi…" at bounding box center [586, 110] width 1043 height 1127
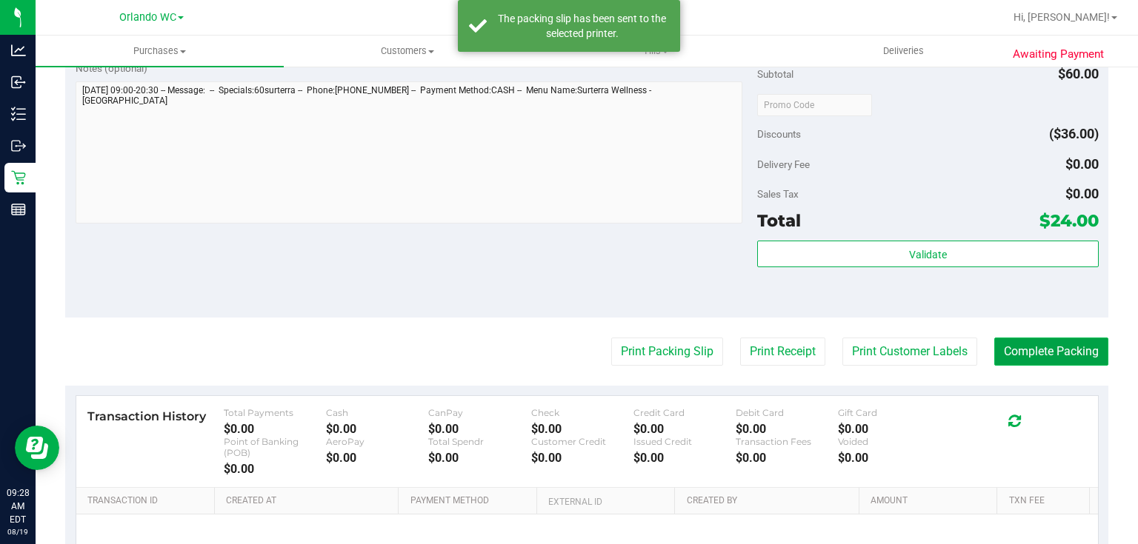
click at [1025, 338] on button "Complete Packing" at bounding box center [1051, 352] width 114 height 28
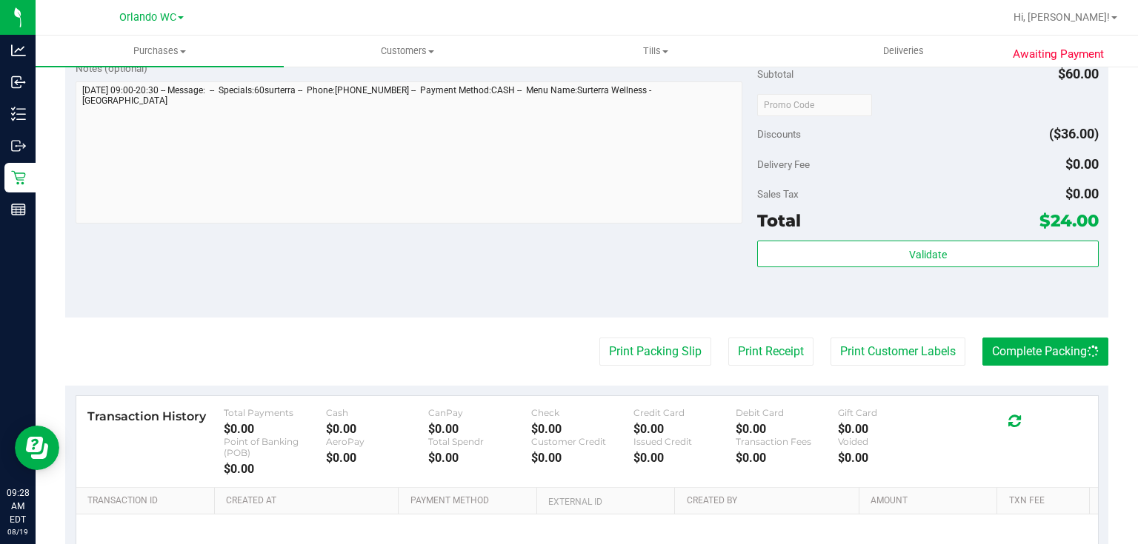
click at [405, 253] on div "Notes (optional) Subtotal $60.00 Discounts ($36.00) Delivery Fee $0.00 Sales Ta…" at bounding box center [586, 184] width 1043 height 267
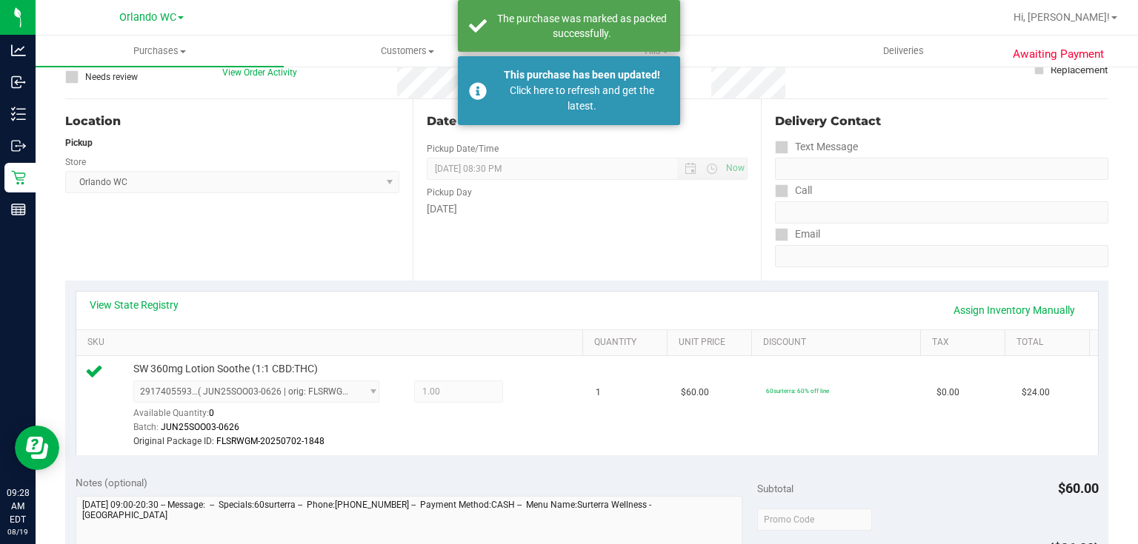
scroll to position [0, 0]
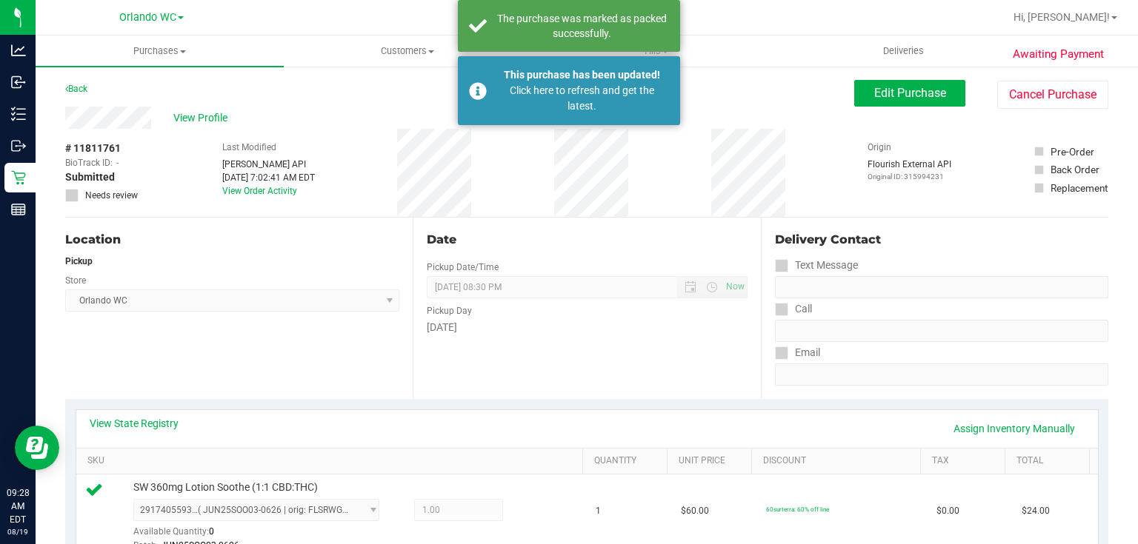
click at [510, 240] on div "Date" at bounding box center [587, 240] width 320 height 18
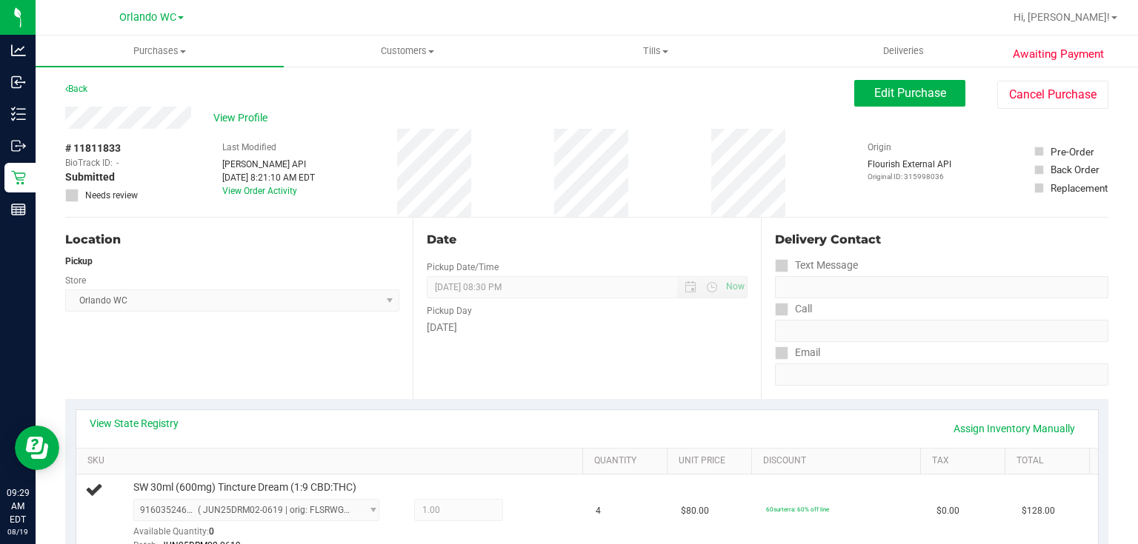
click at [534, 311] on div "Pickup Day" at bounding box center [587, 308] width 320 height 21
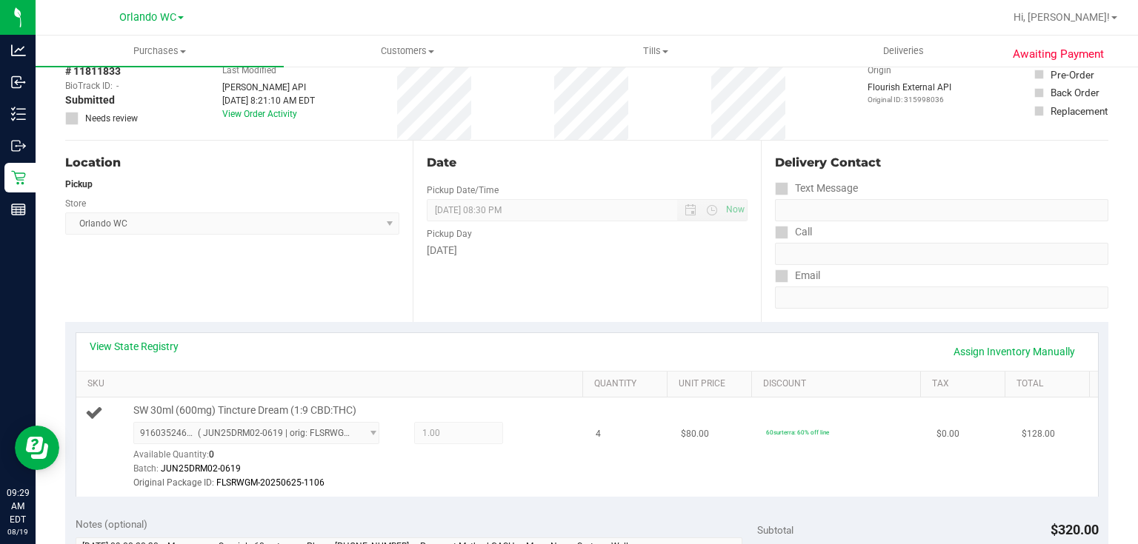
scroll to position [237, 0]
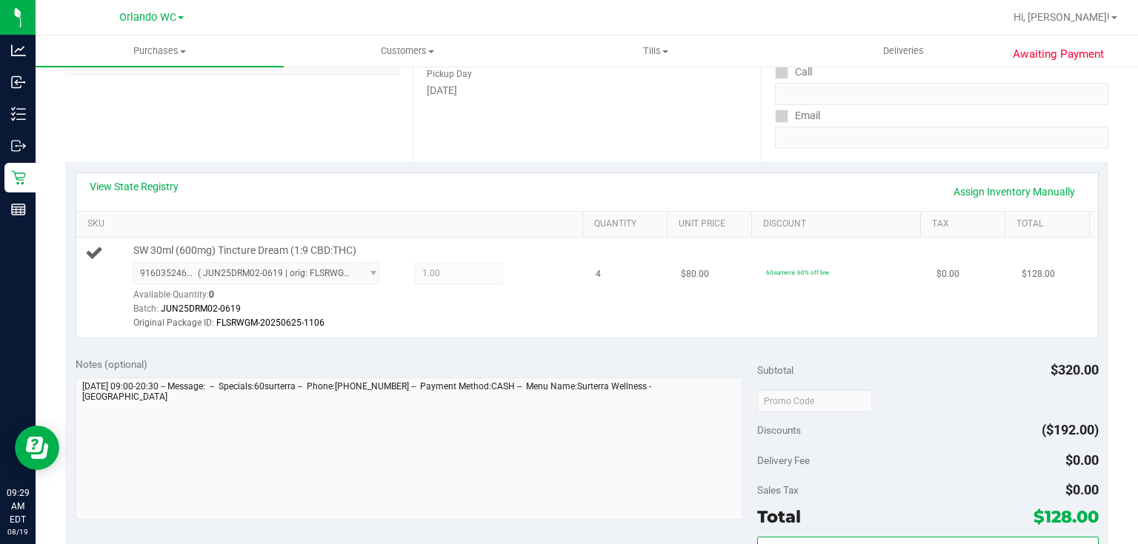
click at [507, 295] on div "9160352468313669 ( JUN25DRM02-0619 | orig: FLSRWGM-20250625-1106 ) 167727260912…" at bounding box center [355, 296] width 444 height 69
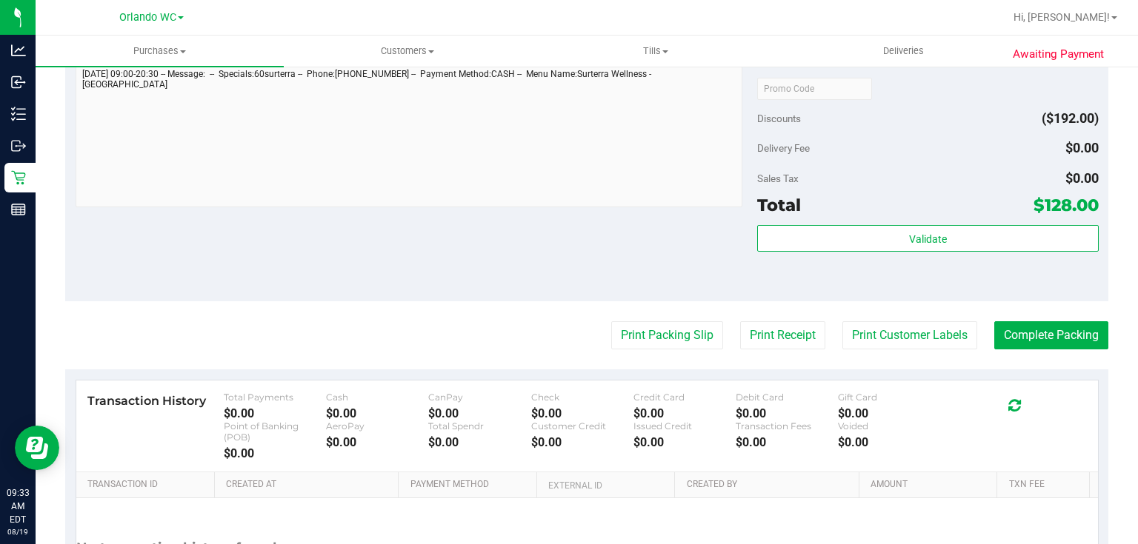
scroll to position [616, 0]
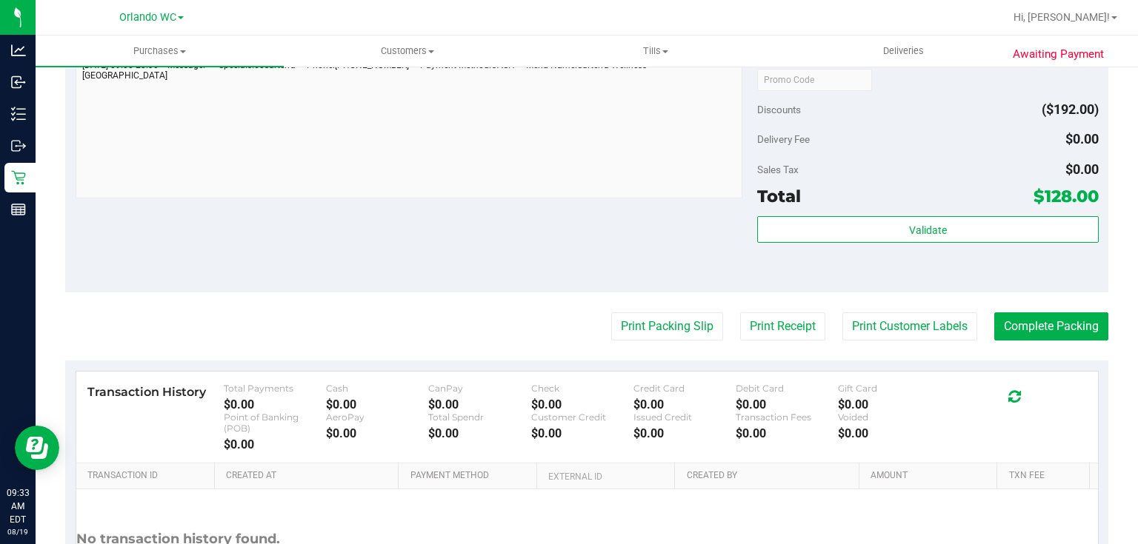
click at [912, 183] on div "Total $128.00" at bounding box center [927, 196] width 341 height 27
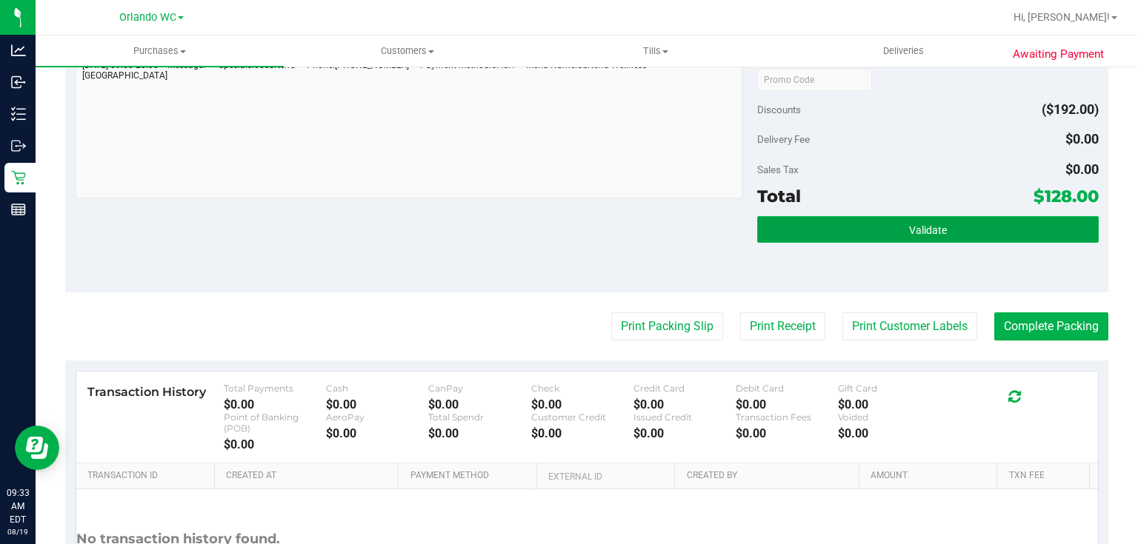
click at [833, 222] on button "Validate" at bounding box center [927, 229] width 341 height 27
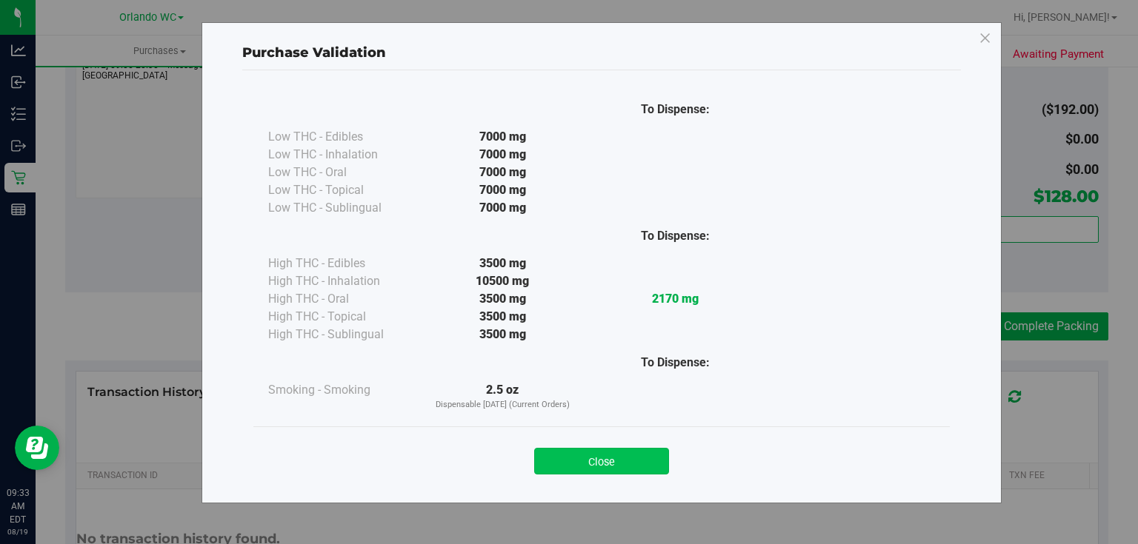
click at [607, 472] on button "Close" at bounding box center [601, 461] width 135 height 27
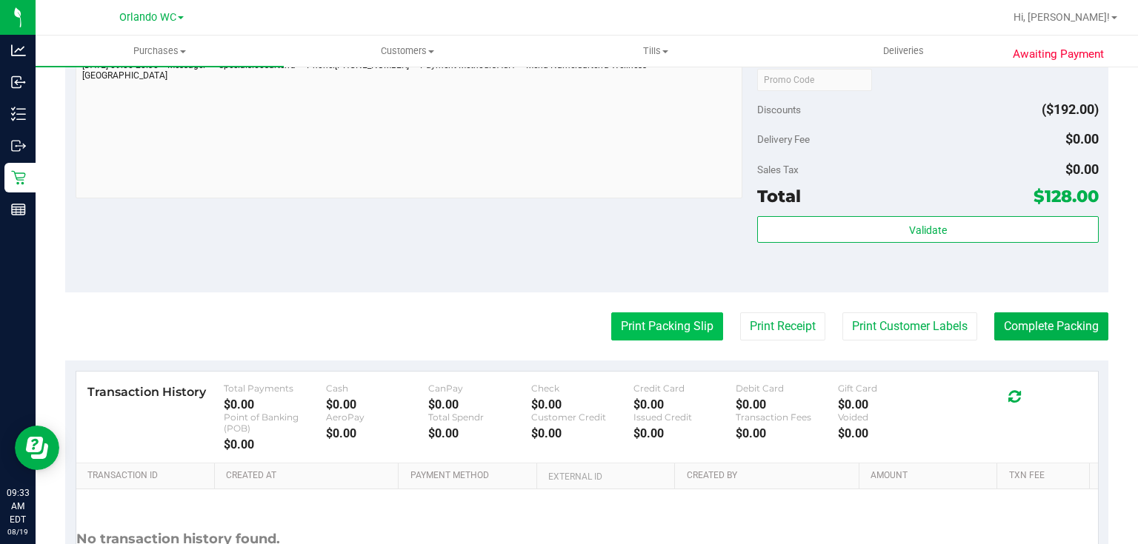
click at [676, 324] on button "Print Packing Slip" at bounding box center [667, 327] width 112 height 28
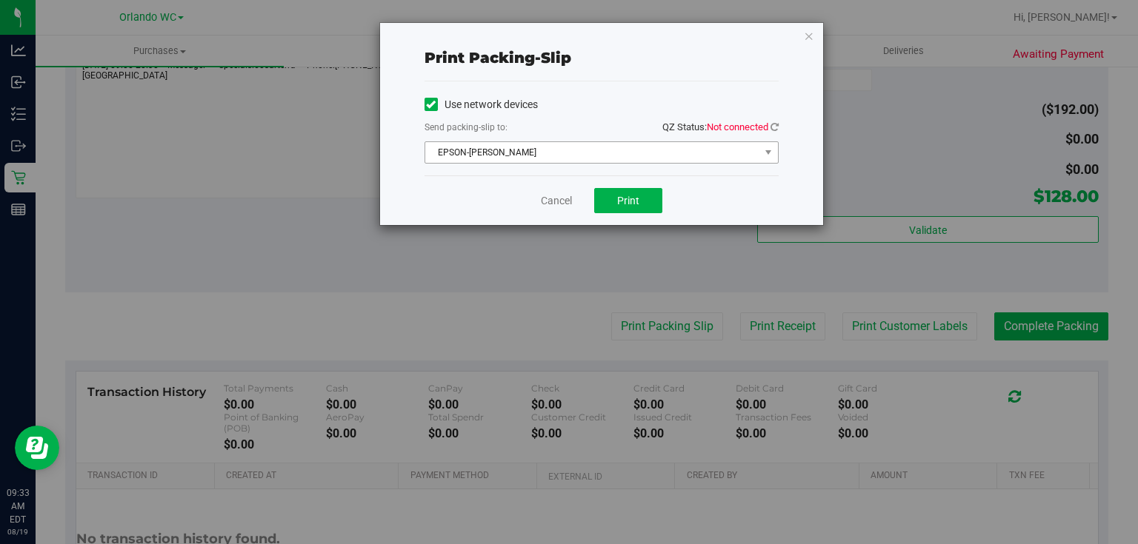
click at [609, 162] on span "EPSON-RODNEY-ATKINS" at bounding box center [592, 152] width 334 height 21
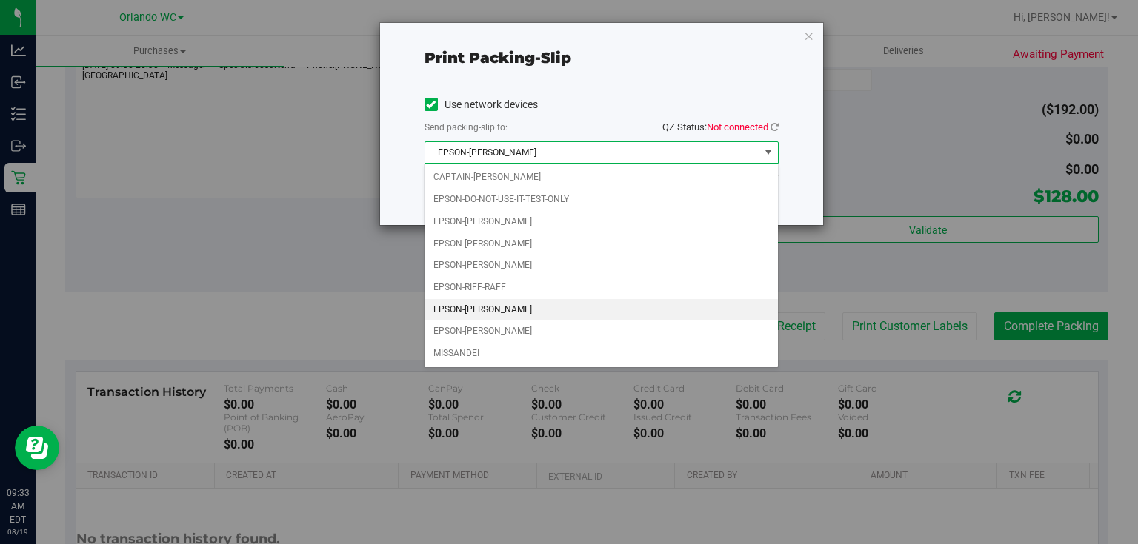
click at [510, 309] on li "EPSON-RODNEY-ATKINS" at bounding box center [600, 310] width 353 height 22
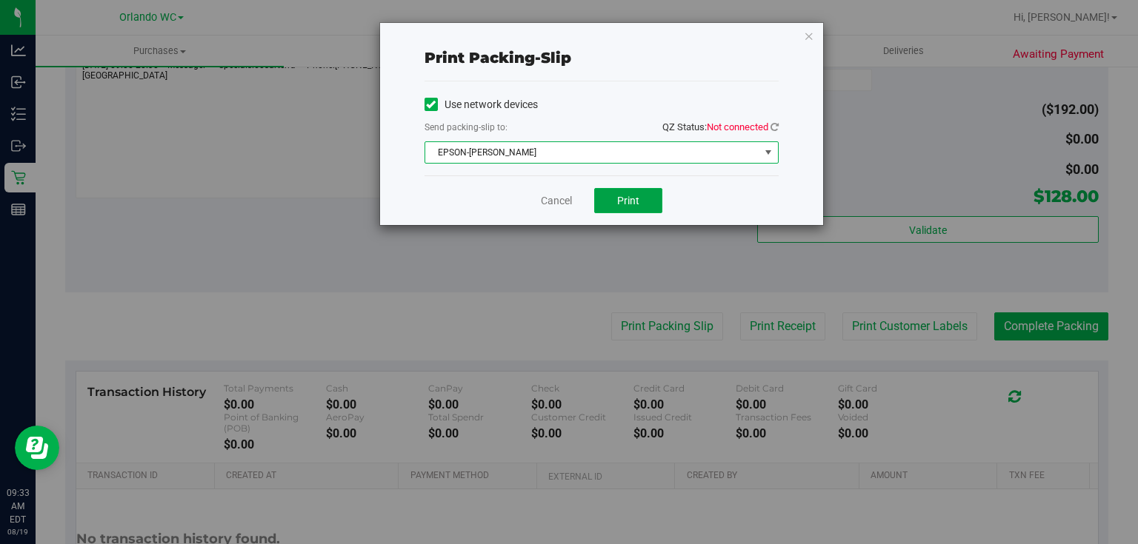
click at [633, 201] on span "Print" at bounding box center [628, 201] width 22 height 12
click at [550, 204] on link "Cancel" at bounding box center [556, 201] width 31 height 16
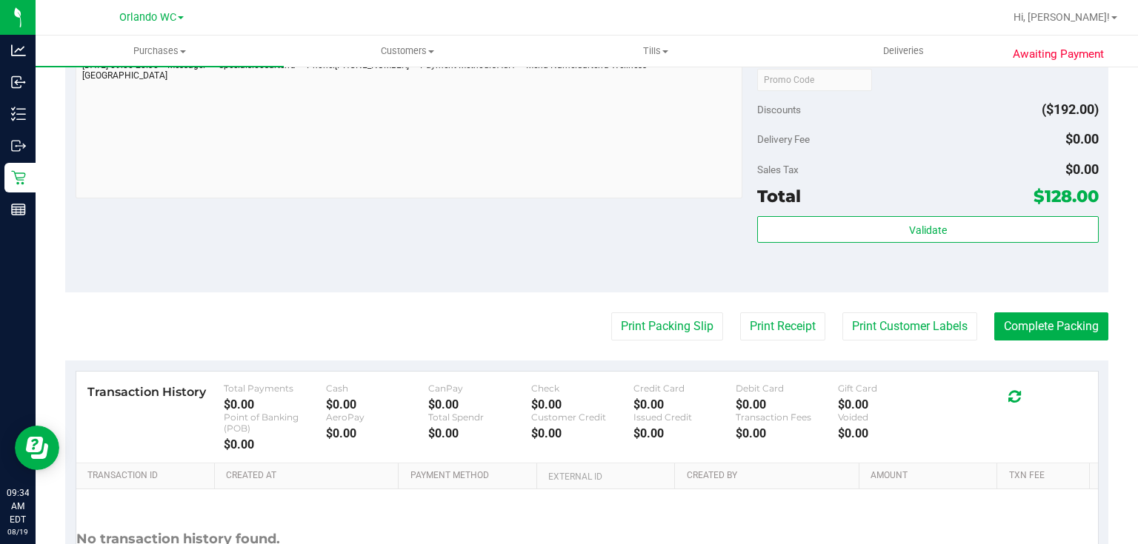
click at [526, 281] on div "Notes (optional) Subtotal $320.00 Discounts ($192.00) Delivery Fee $0.00 Sales …" at bounding box center [586, 159] width 1043 height 267
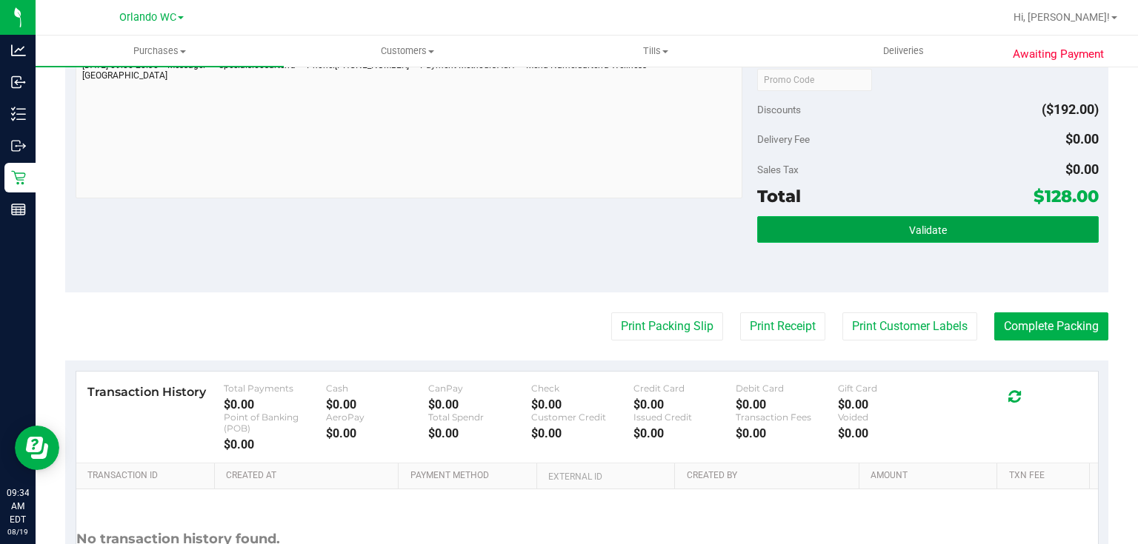
click at [939, 225] on button "Validate" at bounding box center [927, 229] width 341 height 27
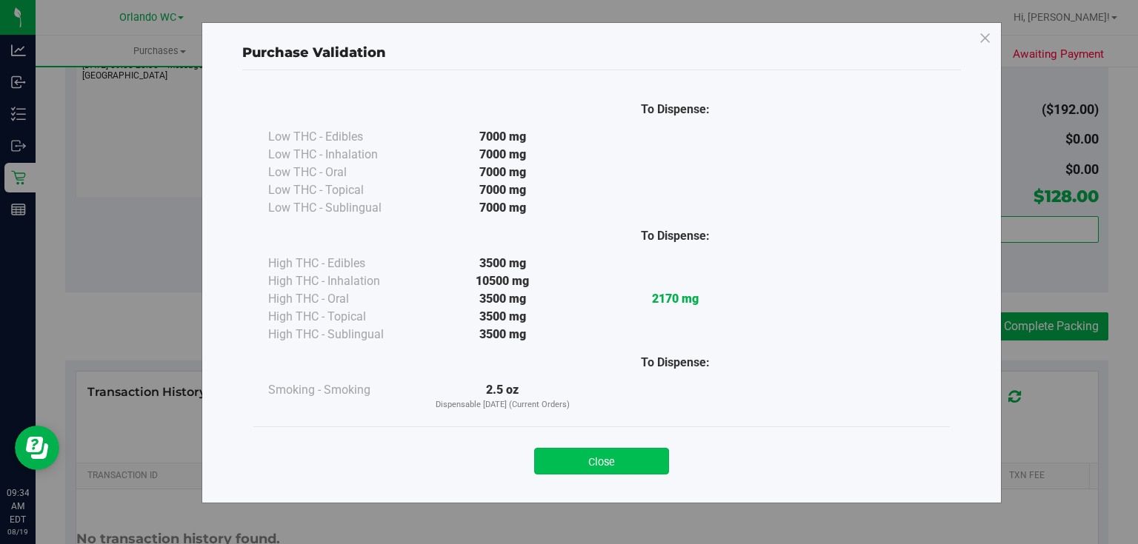
click at [580, 461] on button "Close" at bounding box center [601, 461] width 135 height 27
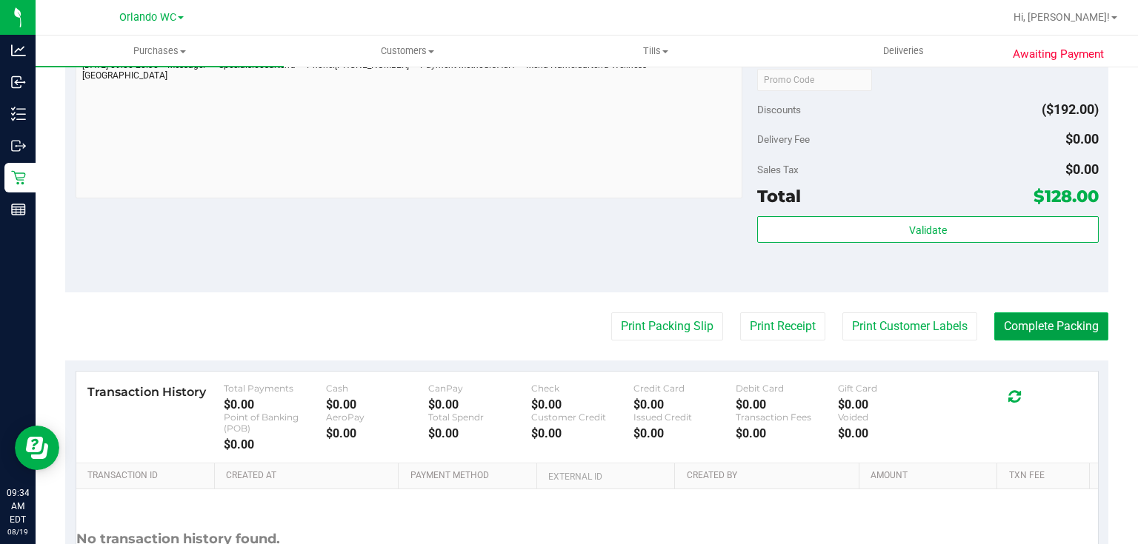
click at [1058, 336] on button "Complete Packing" at bounding box center [1051, 327] width 114 height 28
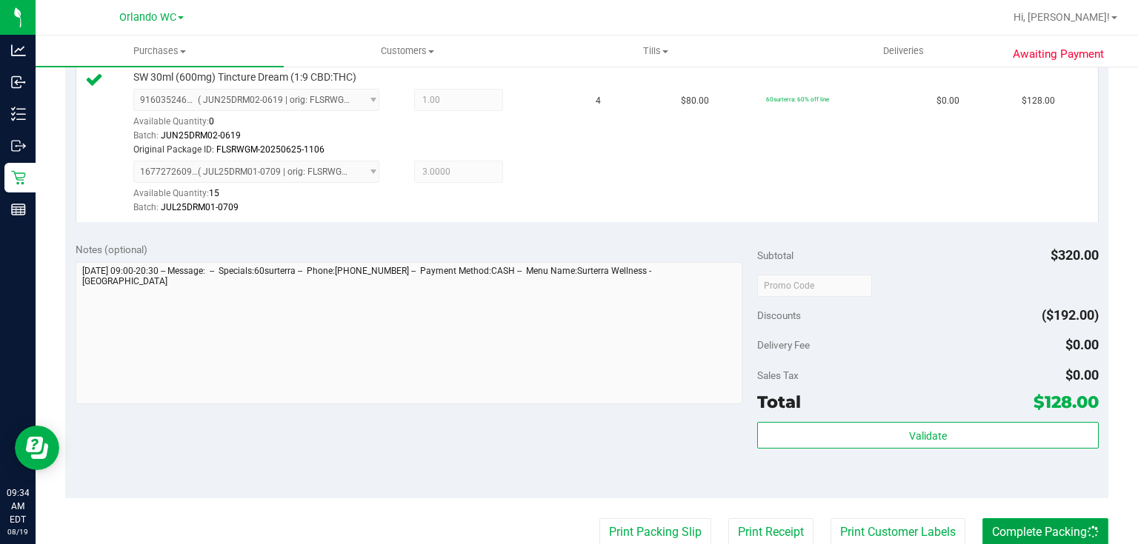
scroll to position [0, 0]
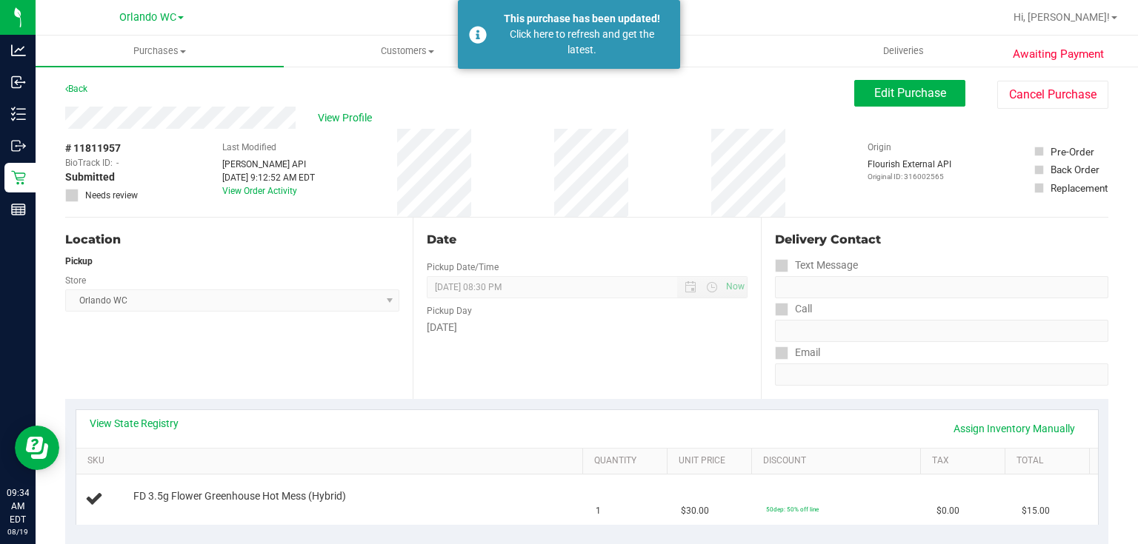
click at [561, 222] on div "Date Pickup Date/Time [DATE] Now [DATE] 08:30 PM Now Pickup Day [DATE]" at bounding box center [586, 308] width 347 height 181
click at [593, 6] on div "This purchase has been updated! Click here to refresh and get the latest." at bounding box center [569, 34] width 222 height 69
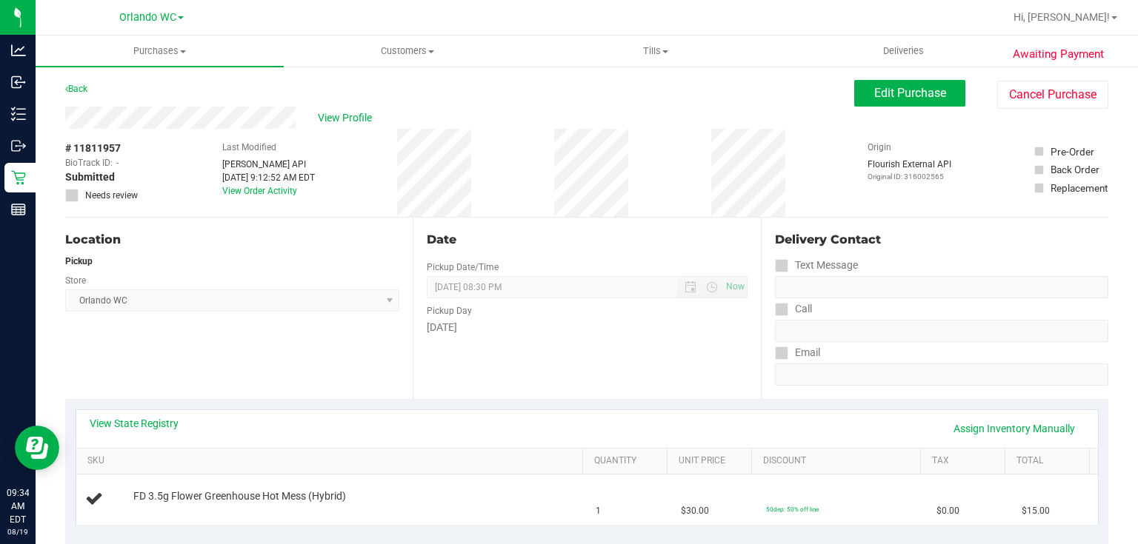
click at [518, 144] on div "# 11811957 BioTrack ID: - Submitted Needs review Last Modified [PERSON_NAME] AP…" at bounding box center [586, 173] width 1043 height 88
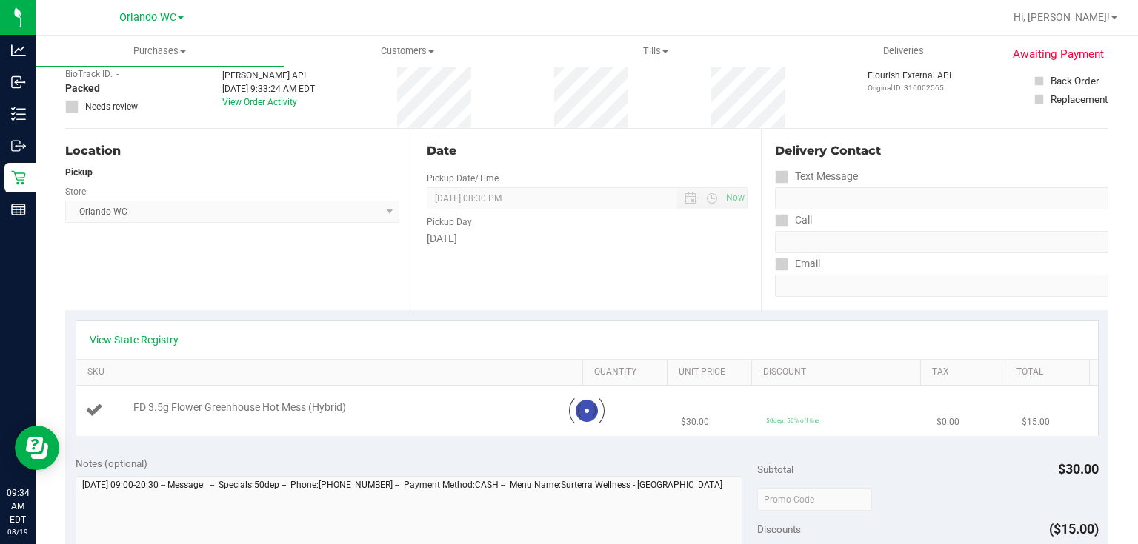
scroll to position [237, 0]
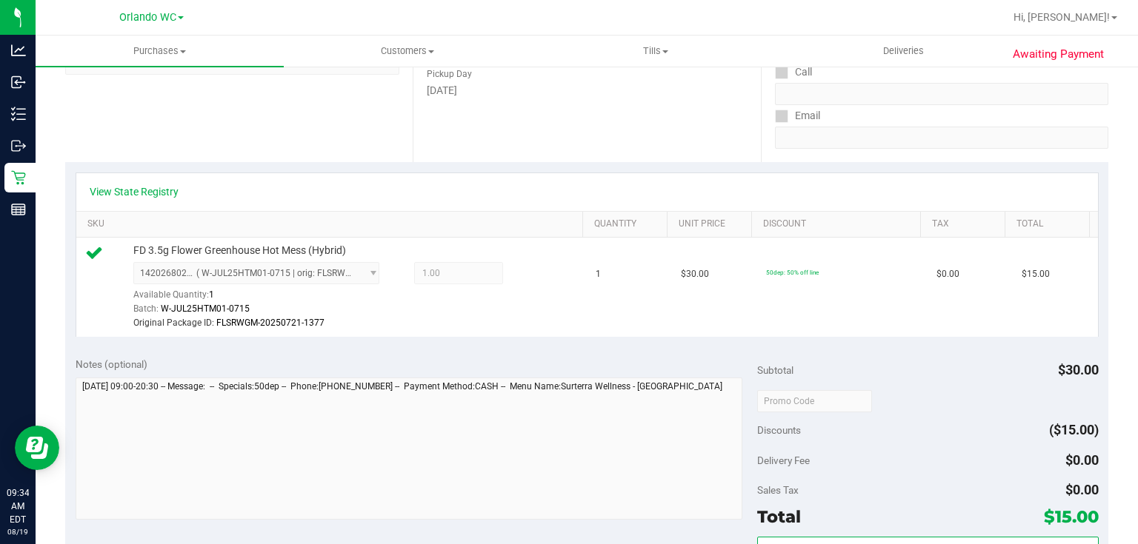
click at [418, 345] on div "View State Registry SKU Quantity Unit Price Discount Tax Total FD 3.5g Flower G…" at bounding box center [586, 254] width 1043 height 185
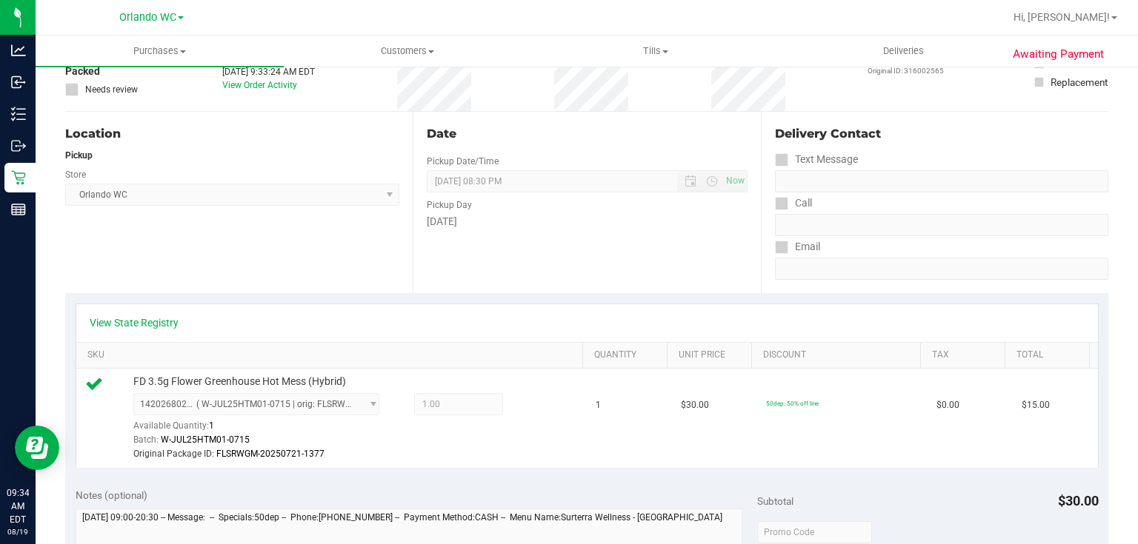
scroll to position [0, 0]
